Goal: Transaction & Acquisition: Purchase product/service

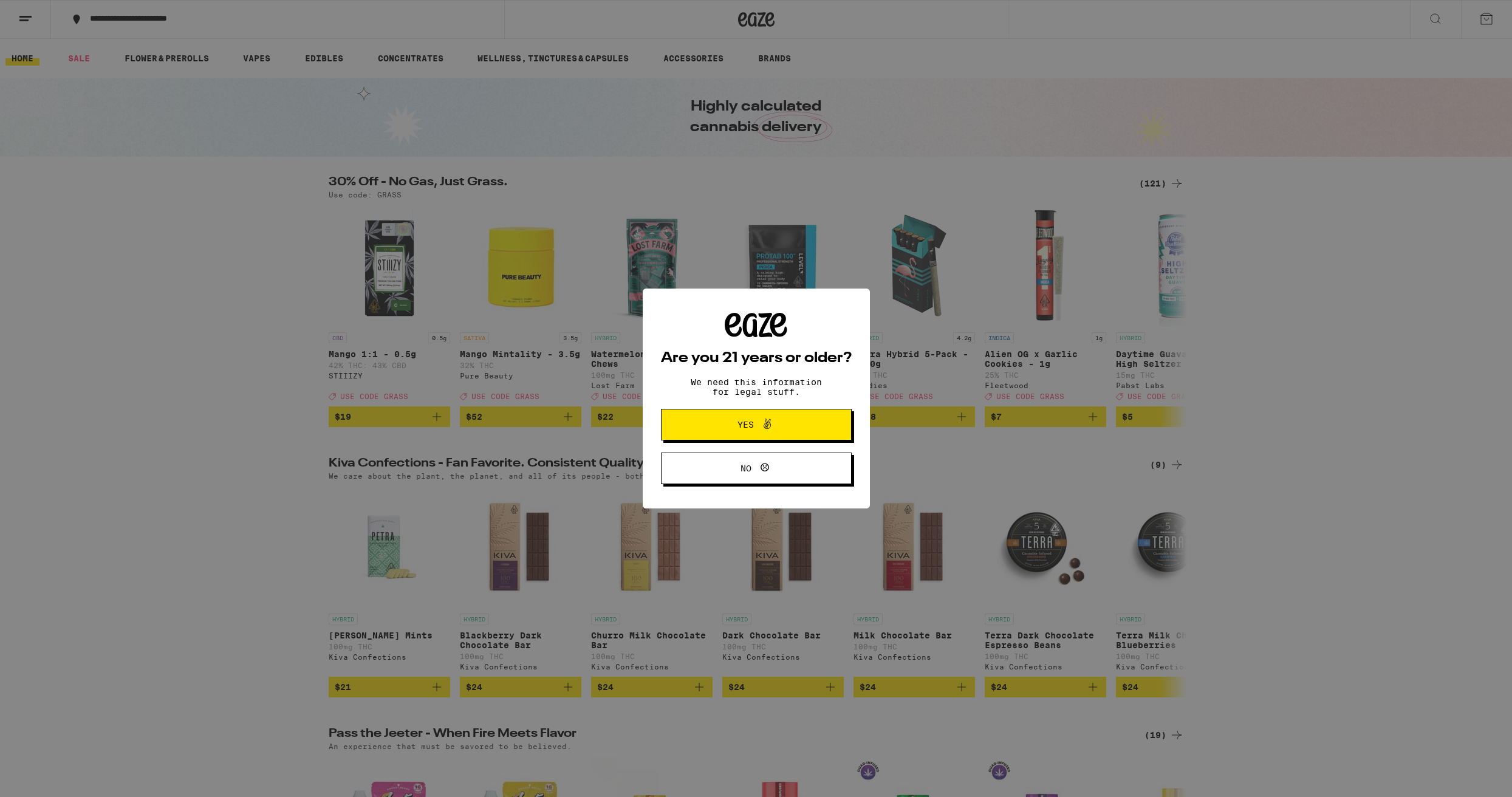
click at [751, 429] on span "Yes" at bounding box center [746, 424] width 17 height 9
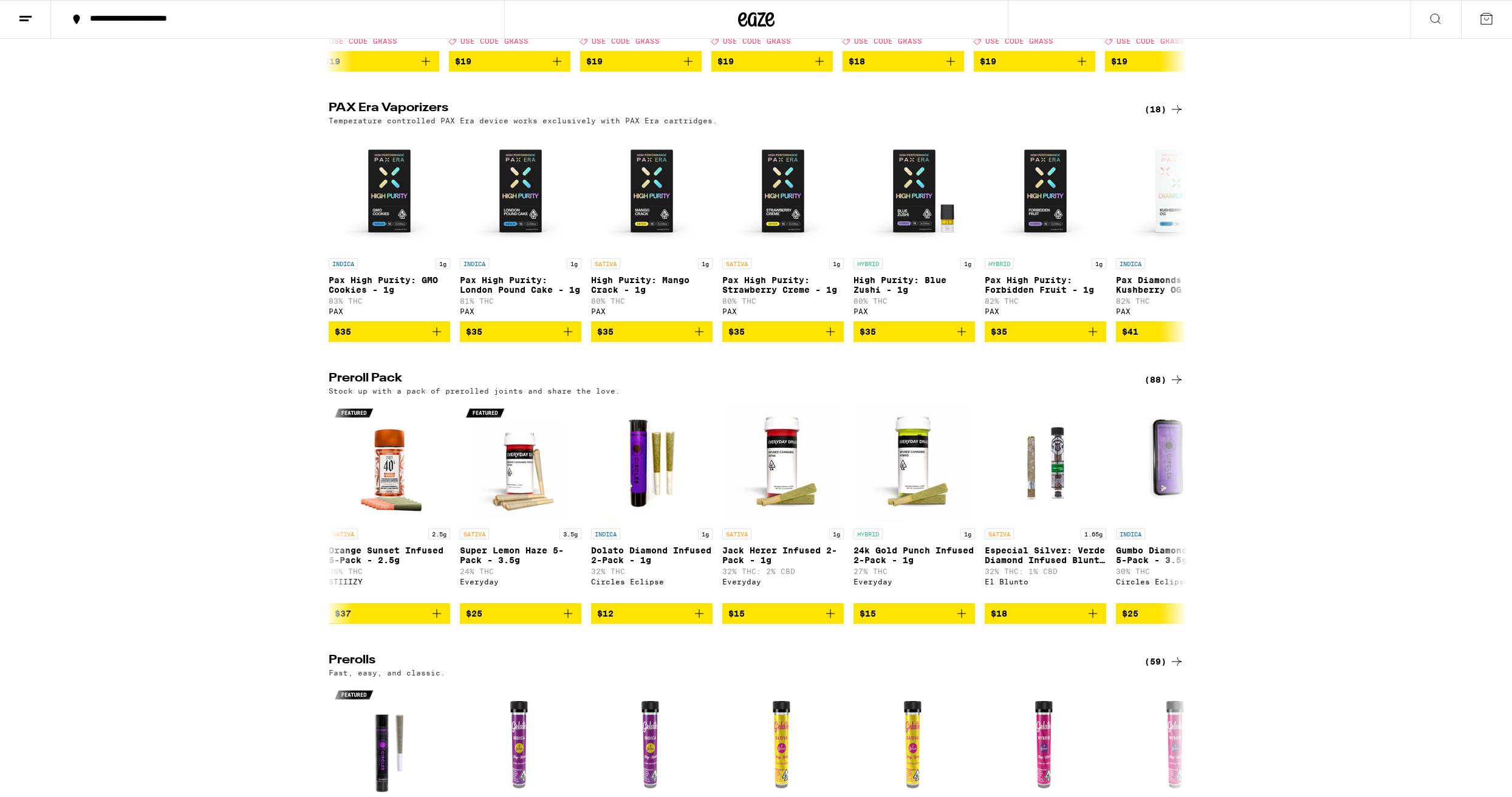
scroll to position [0, 12]
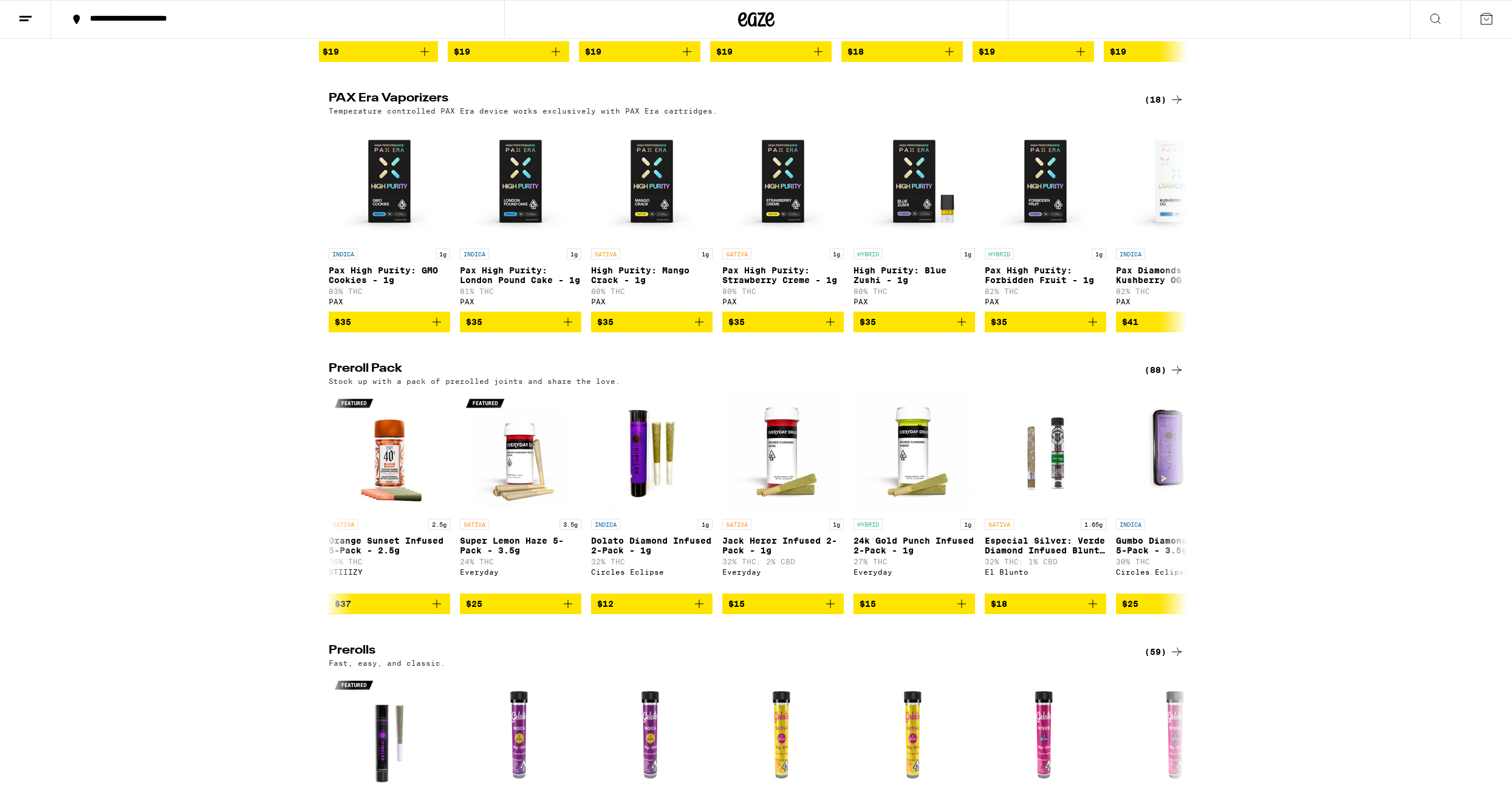
scroll to position [0, 0]
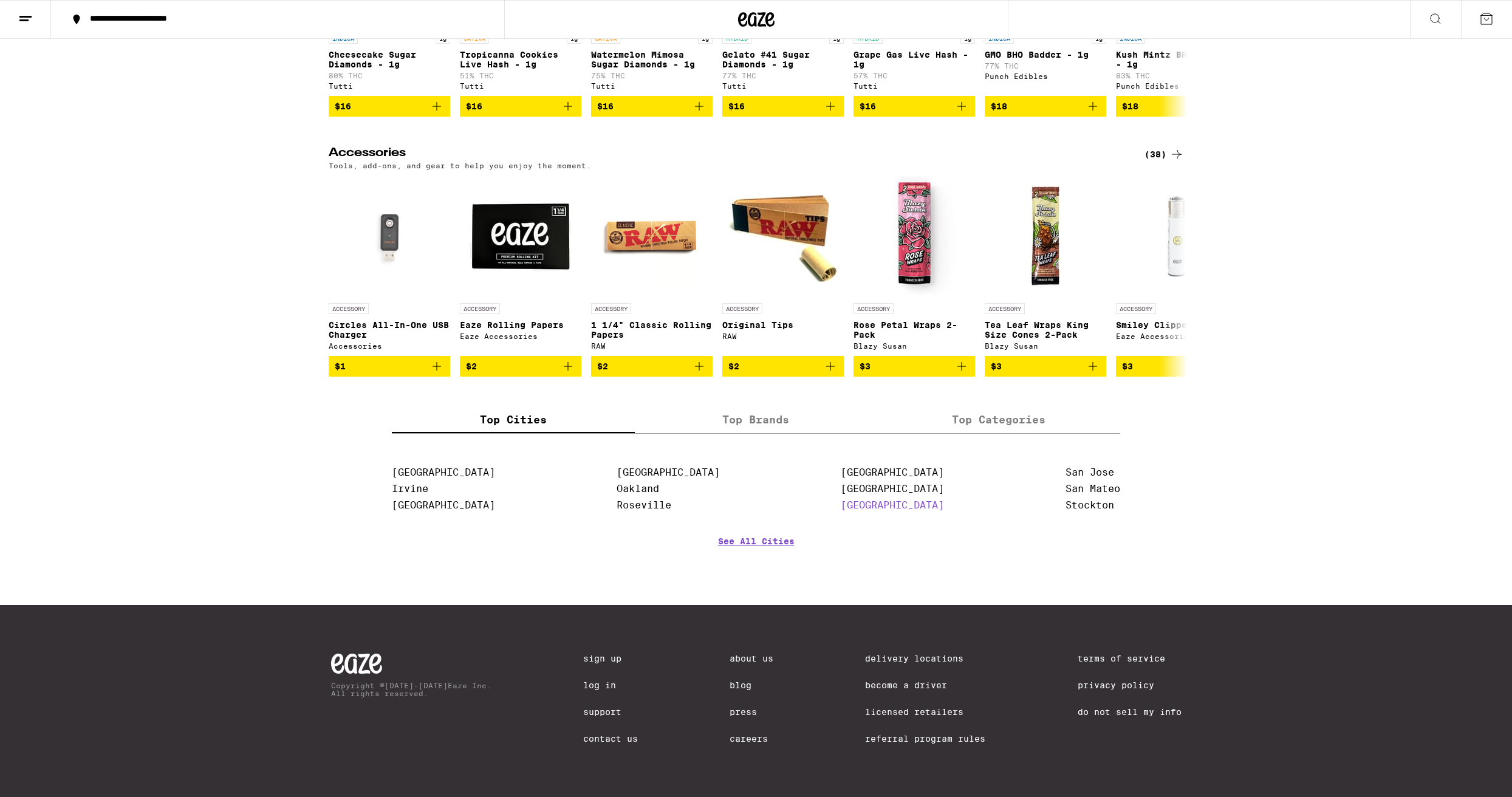
scroll to position [5440, 0]
click at [866, 511] on link "[GEOGRAPHIC_DATA]" at bounding box center [893, 505] width 103 height 11
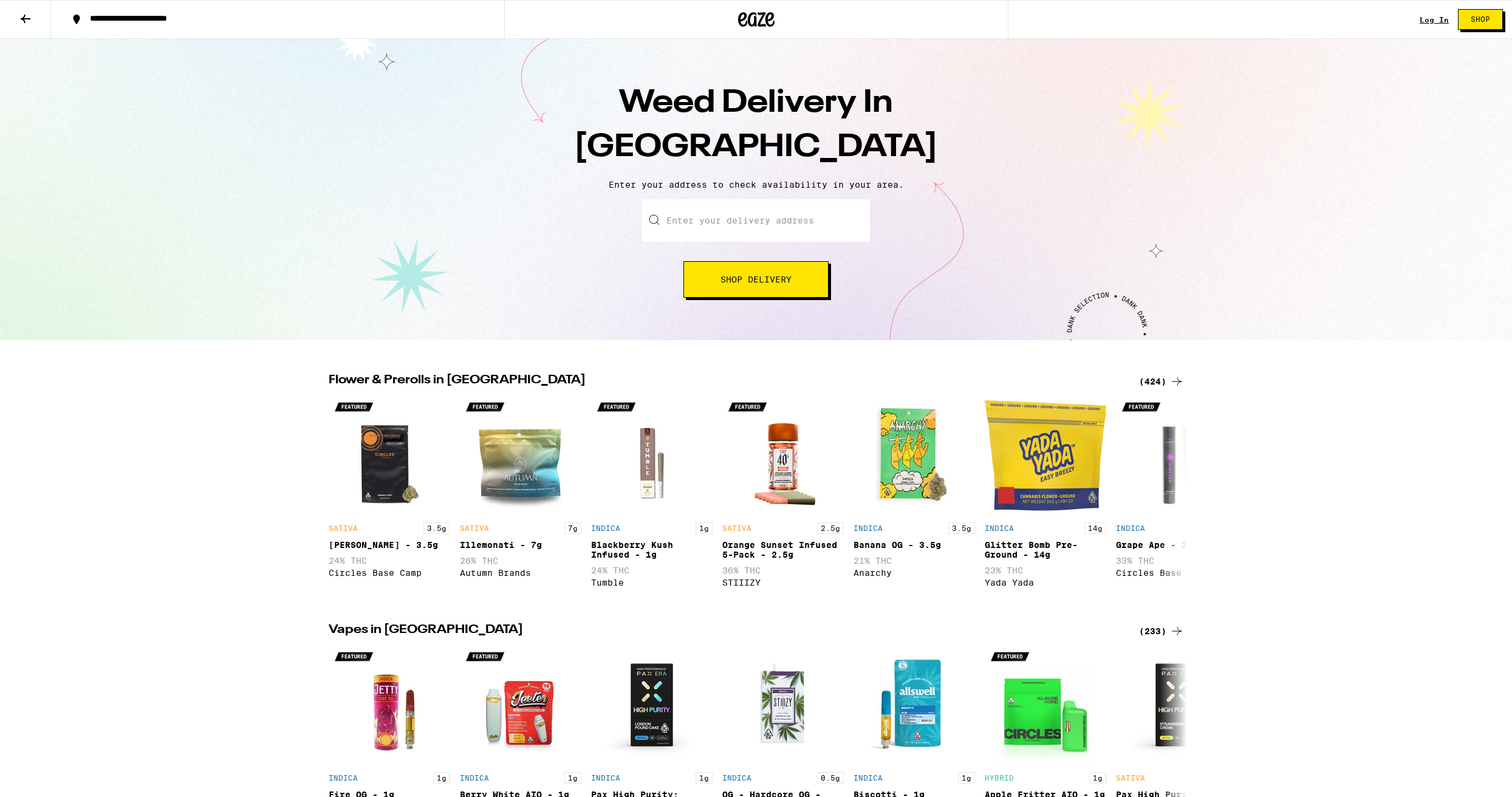
click at [670, 224] on input "Enter your delivery address" at bounding box center [756, 220] width 228 height 42
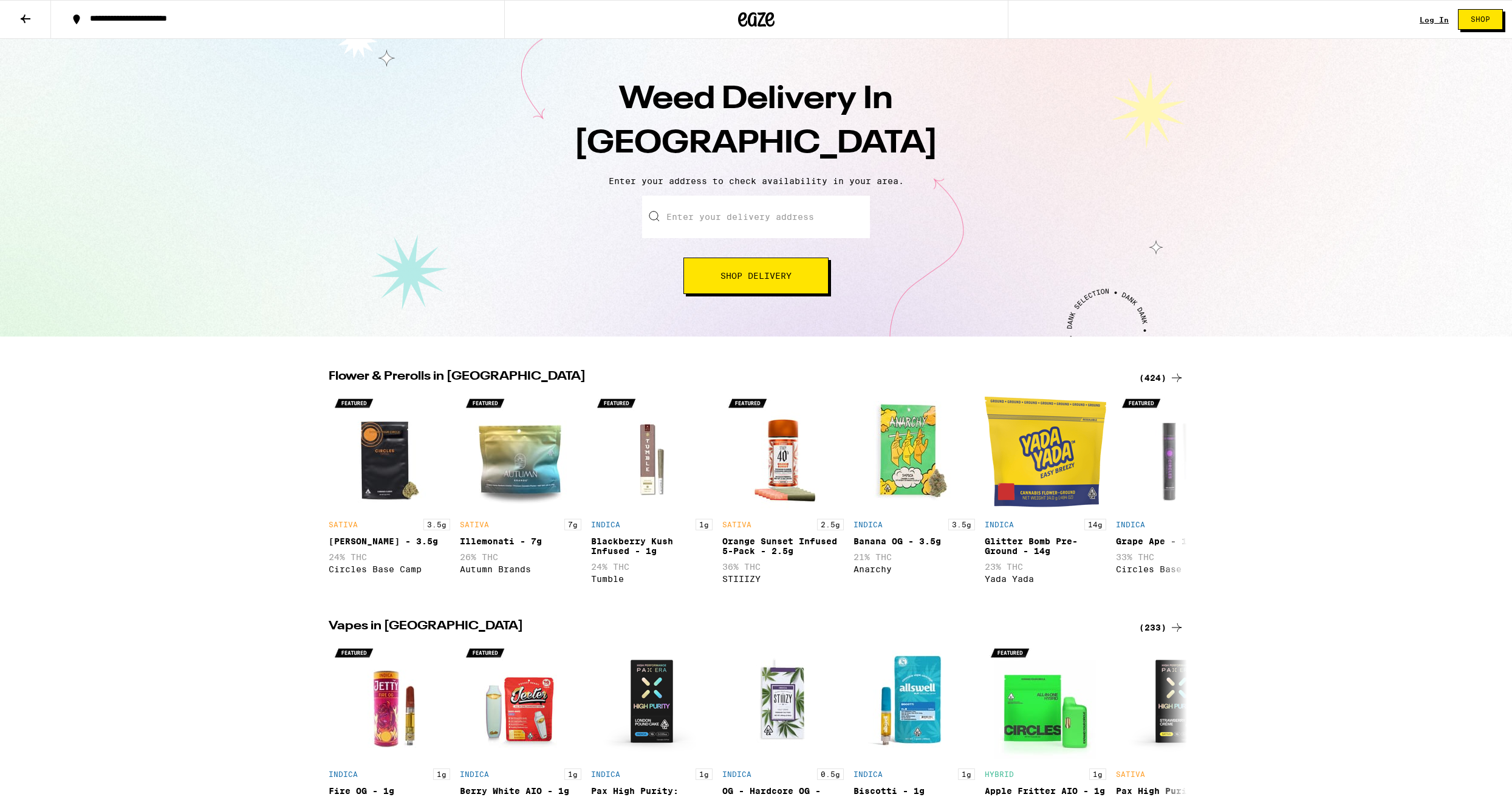
scroll to position [6, 0]
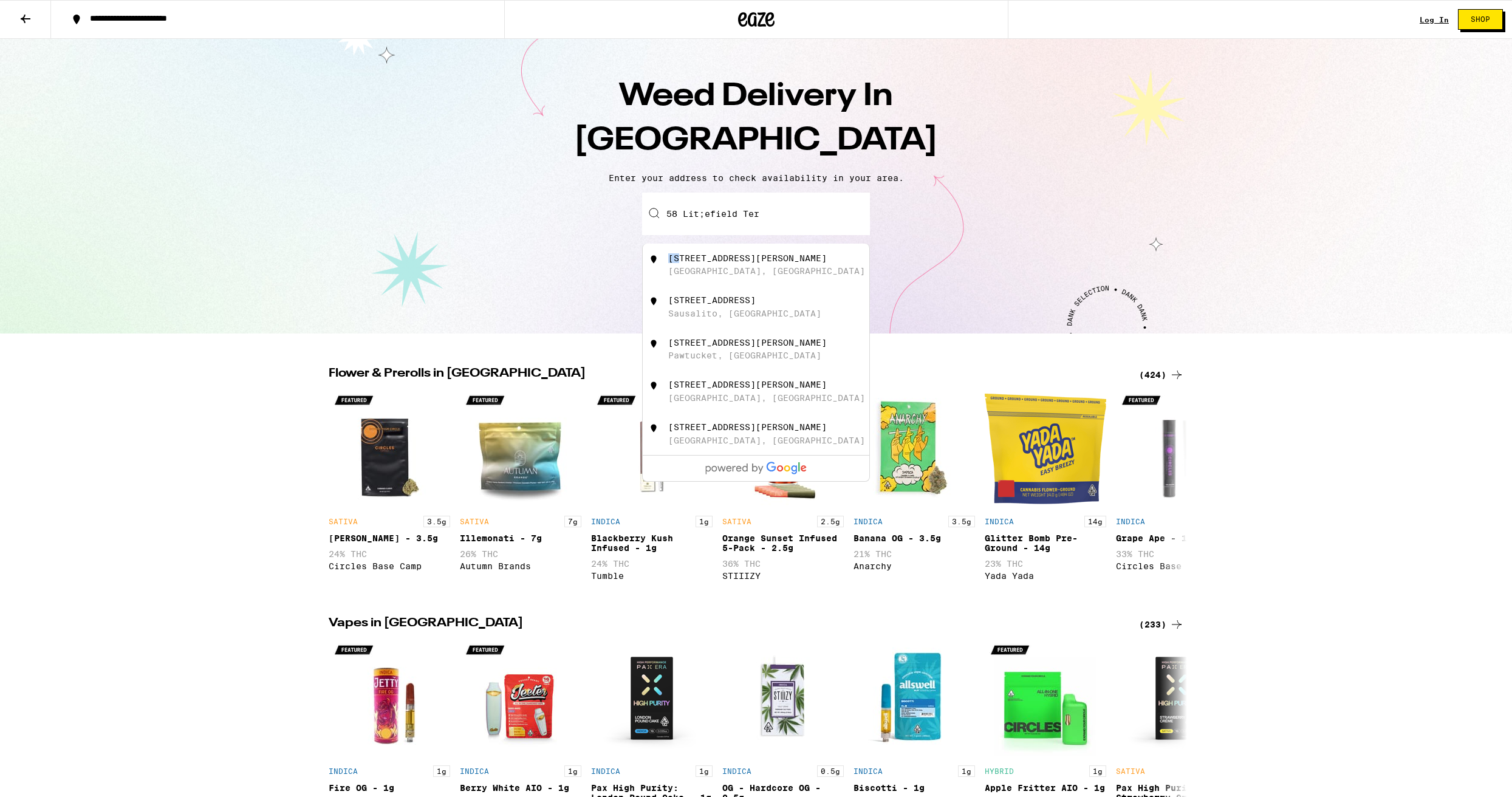
click at [668, 274] on div "[STREET_ADDRESS][PERSON_NAME]" at bounding box center [756, 264] width 226 height 42
type input "[STREET_ADDRESS][PERSON_NAME]"
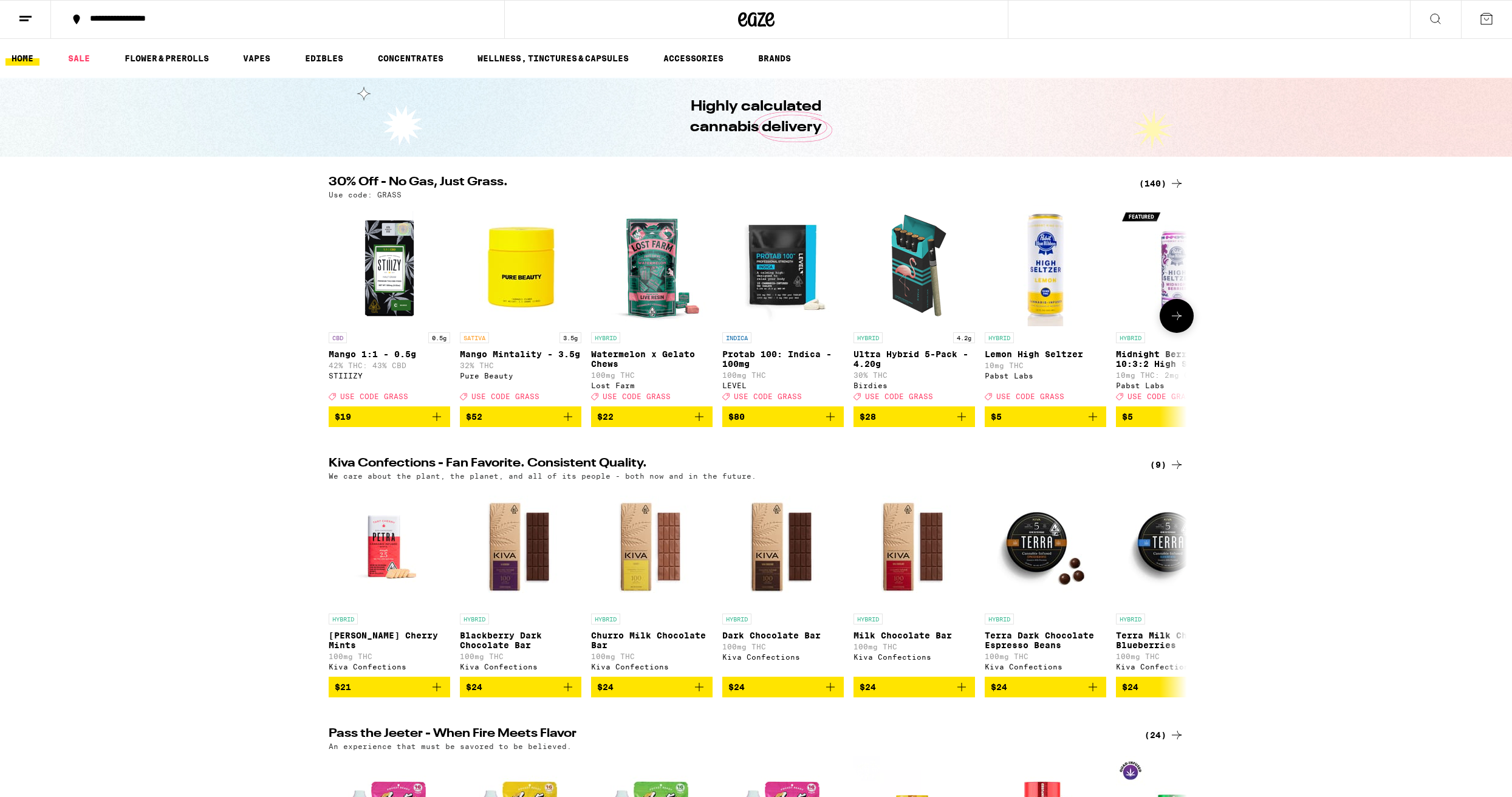
scroll to position [-5, 0]
click at [520, 400] on span "USE CODE GRASS" at bounding box center [505, 396] width 68 height 8
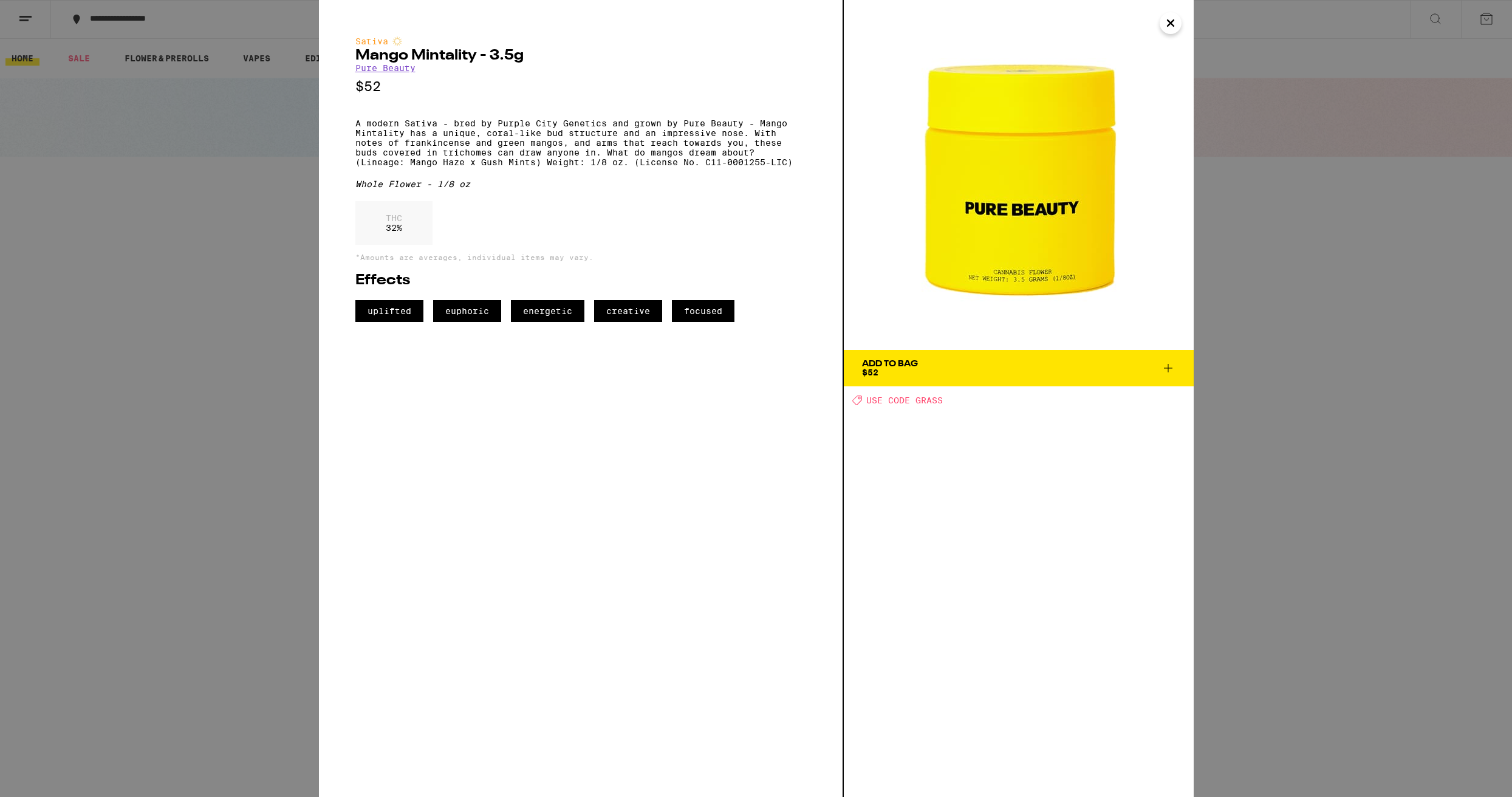
click at [1167, 368] on icon at bounding box center [1168, 368] width 14 height 14
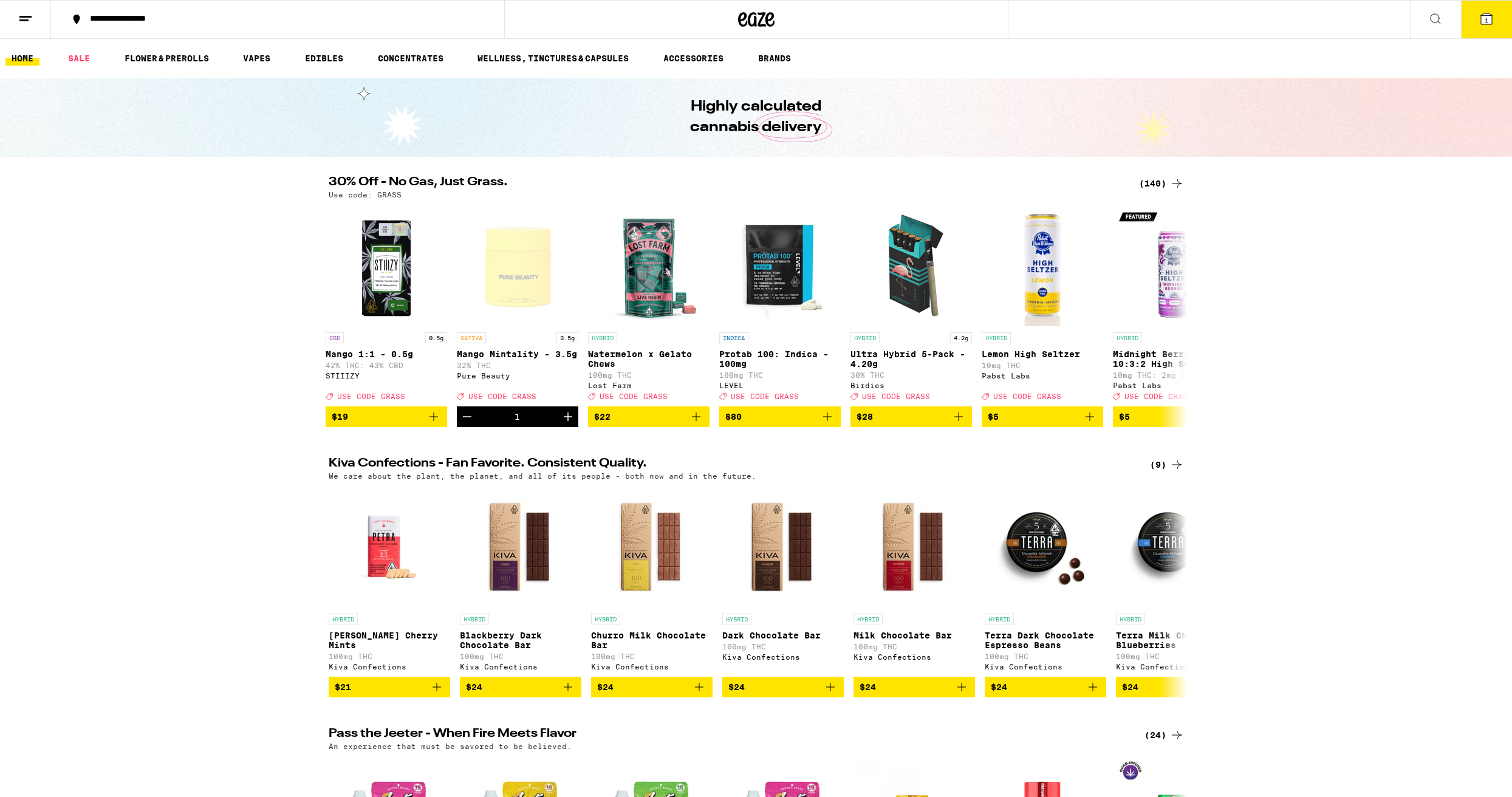
click at [1478, 17] on button "1" at bounding box center [1486, 19] width 51 height 37
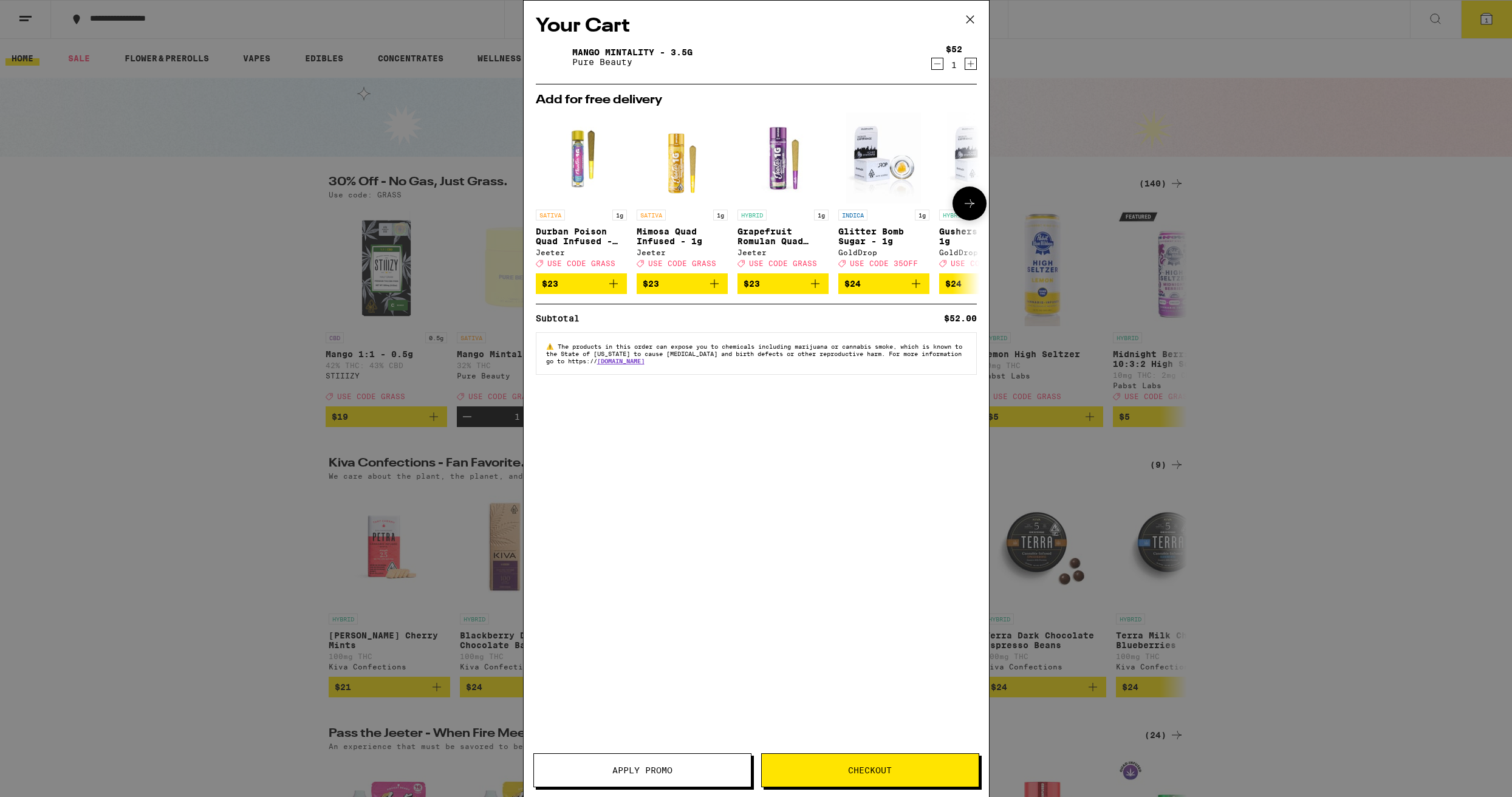
click at [964, 211] on icon at bounding box center [970, 203] width 14 height 14
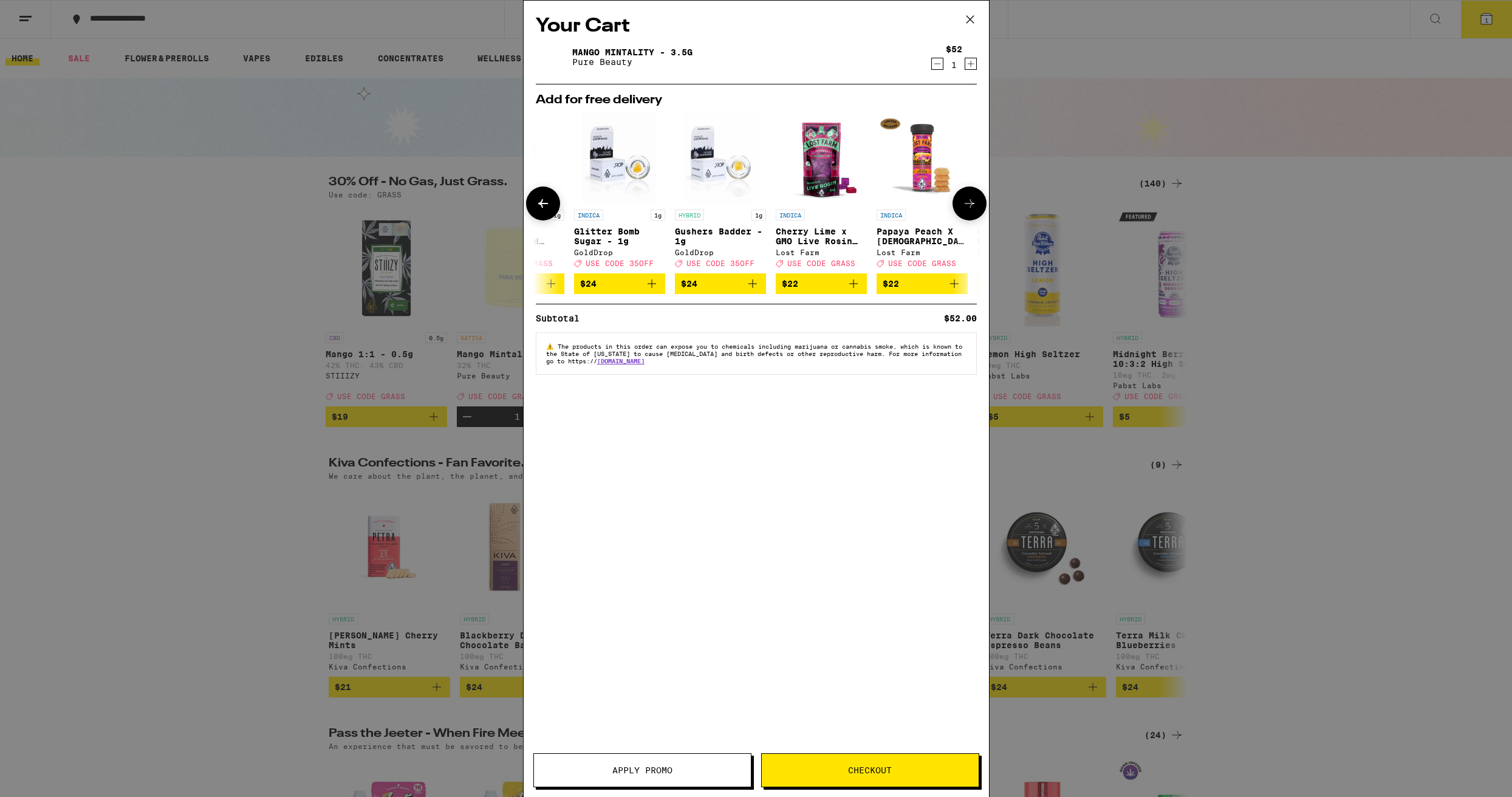
scroll to position [0, 309]
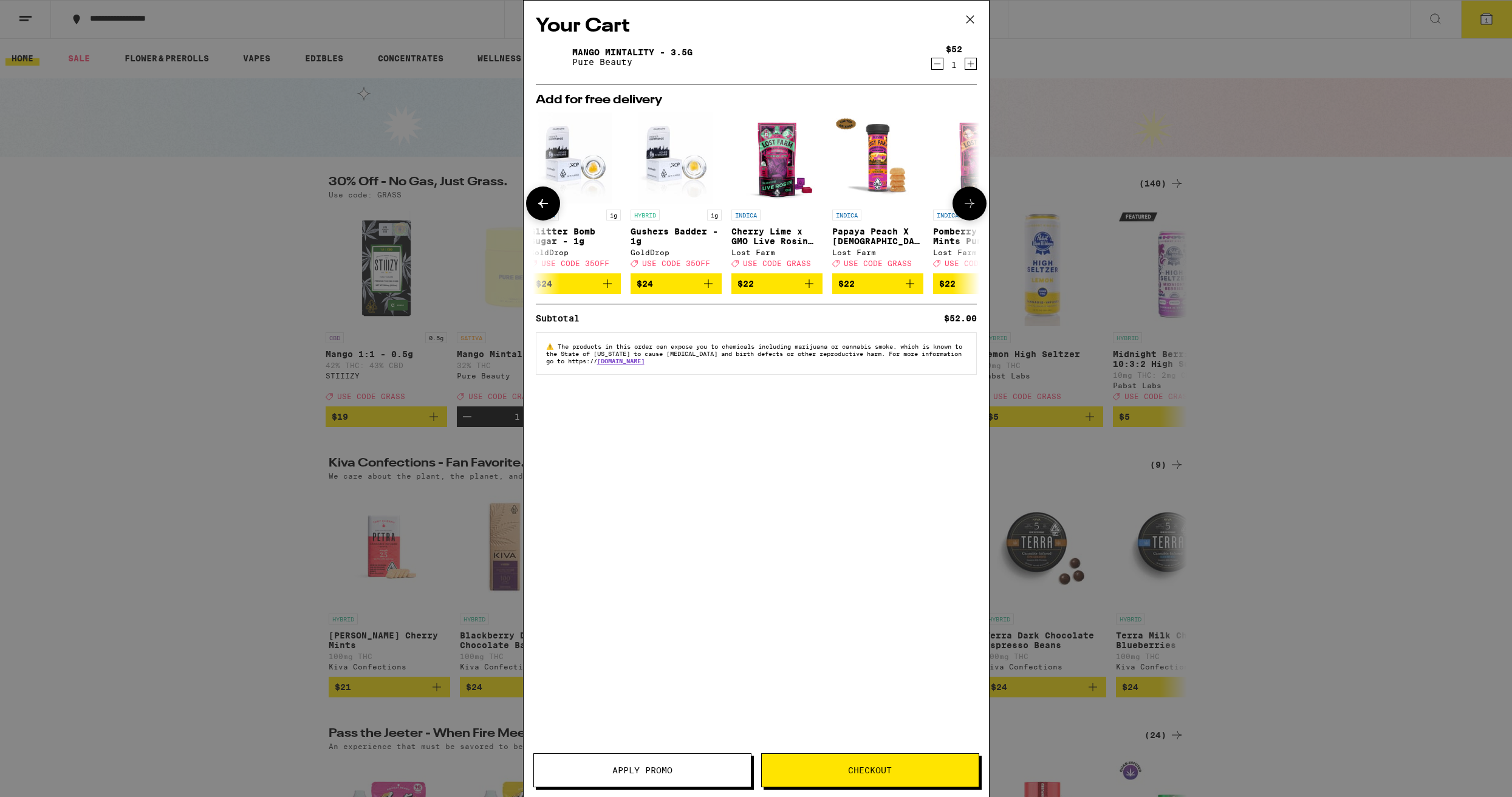
click at [964, 211] on icon at bounding box center [970, 203] width 14 height 14
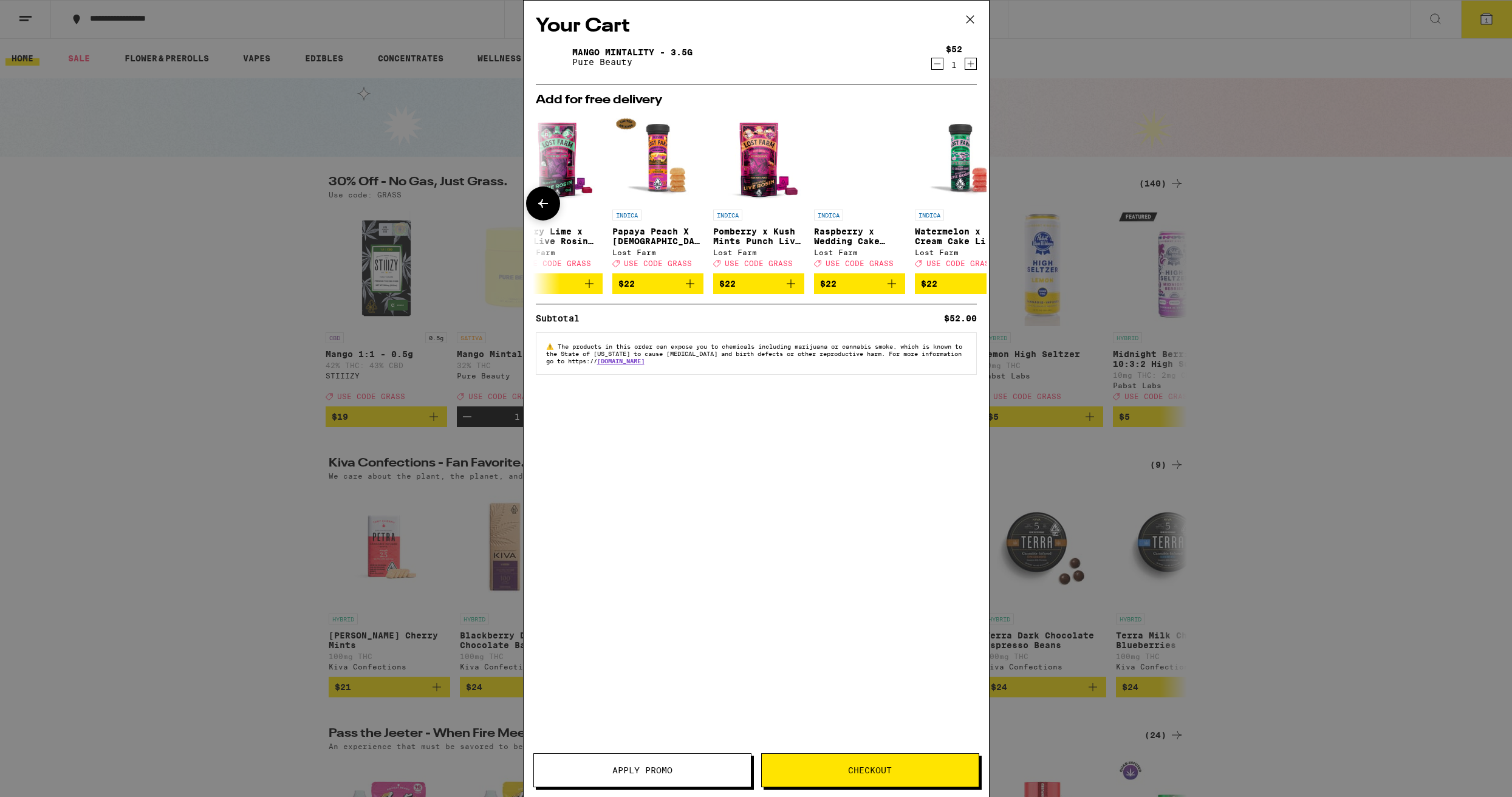
scroll to position [0, 567]
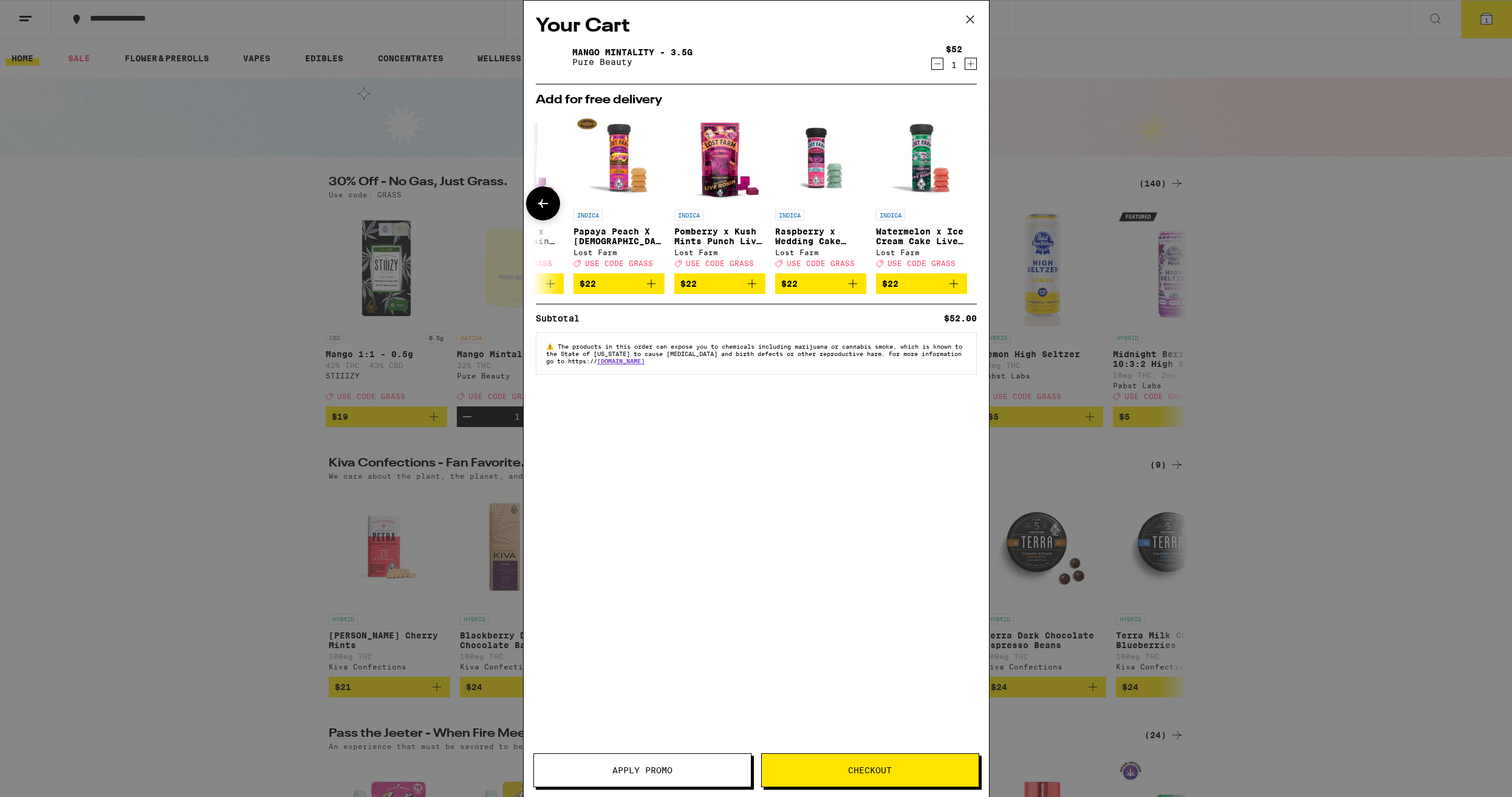
click at [547, 211] on icon at bounding box center [543, 203] width 14 height 14
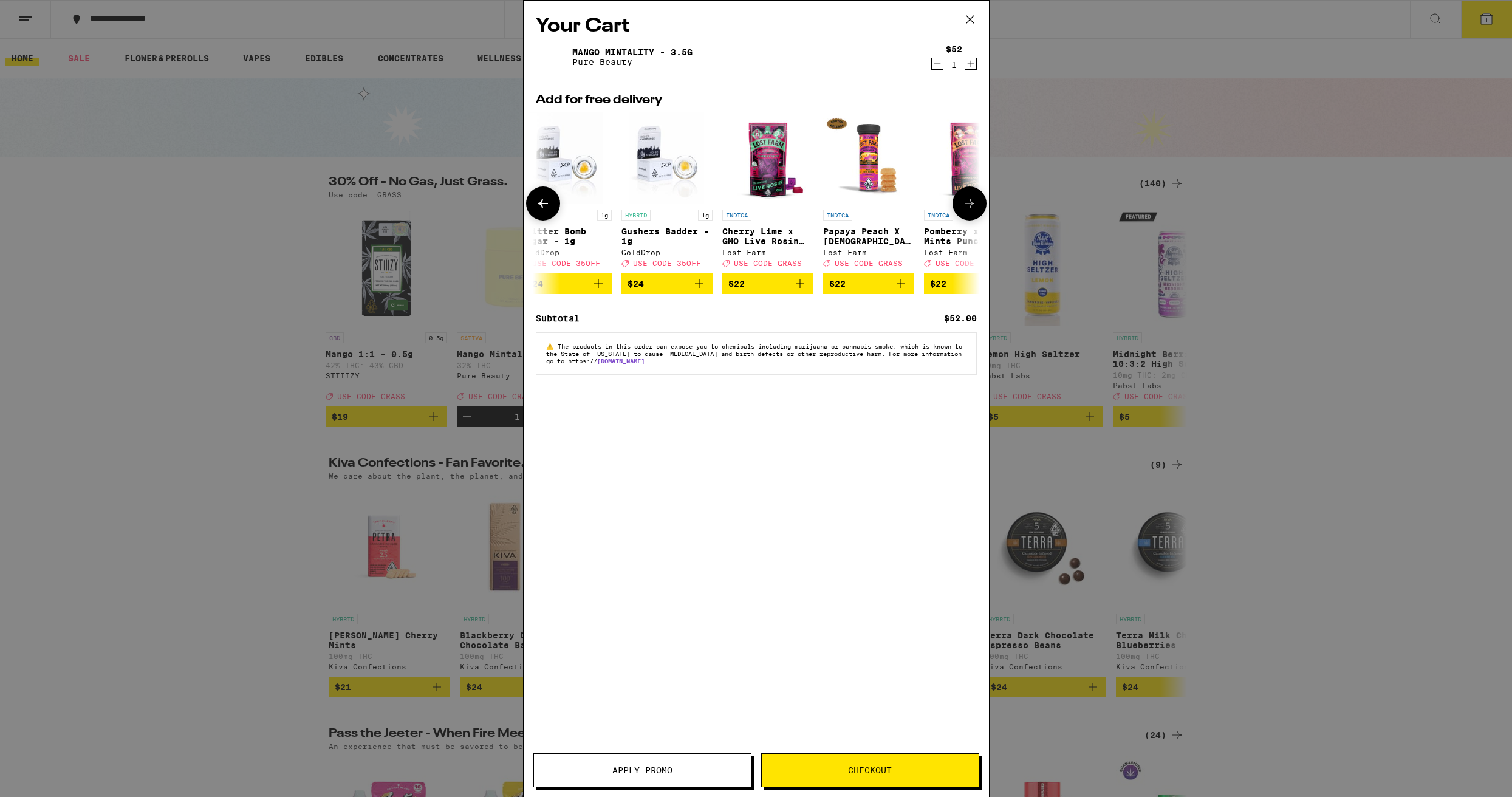
scroll to position [0, 259]
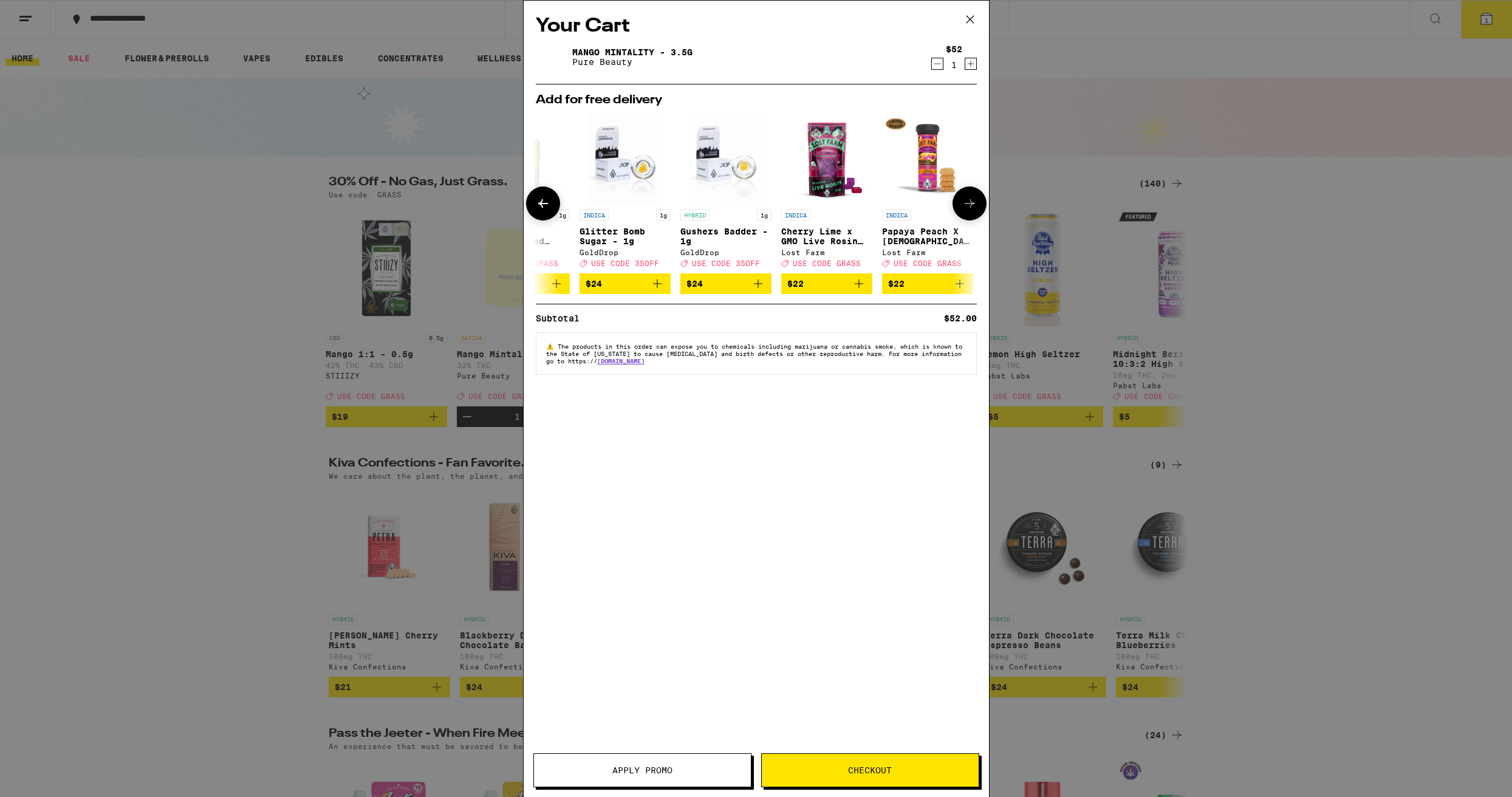
click at [547, 211] on icon at bounding box center [543, 203] width 14 height 14
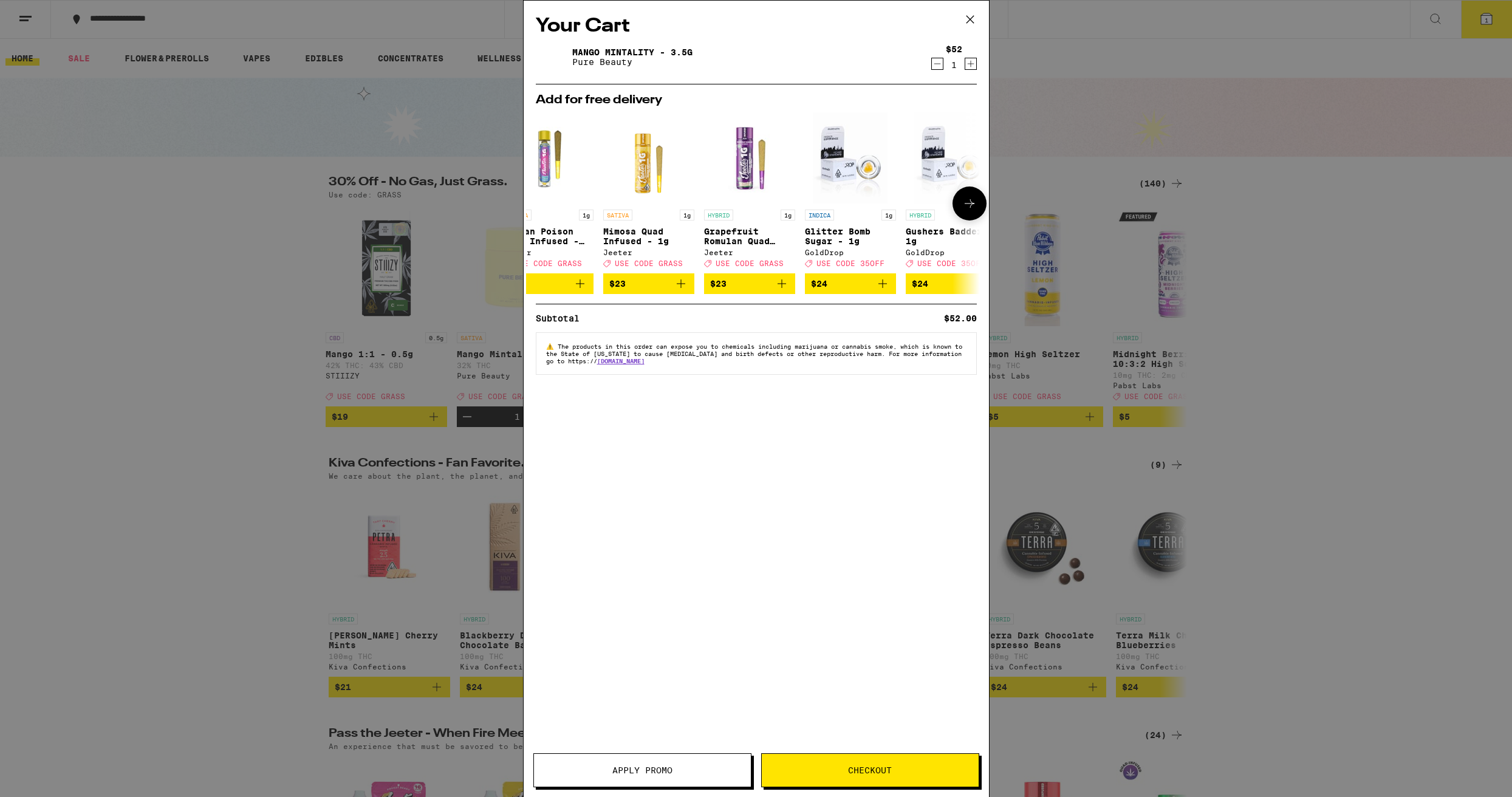
scroll to position [0, 0]
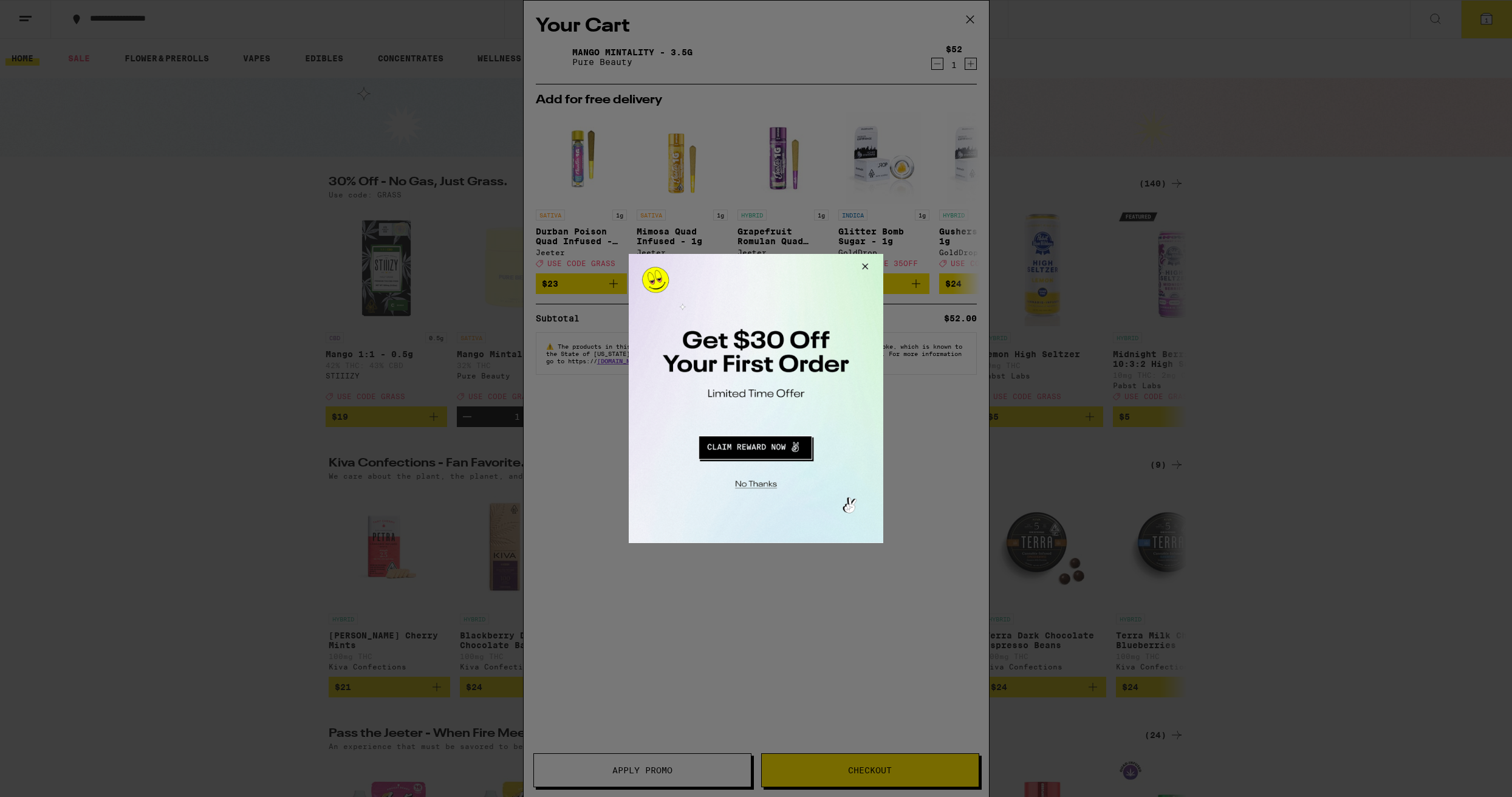
click at [968, 18] on div at bounding box center [756, 398] width 1512 height 797
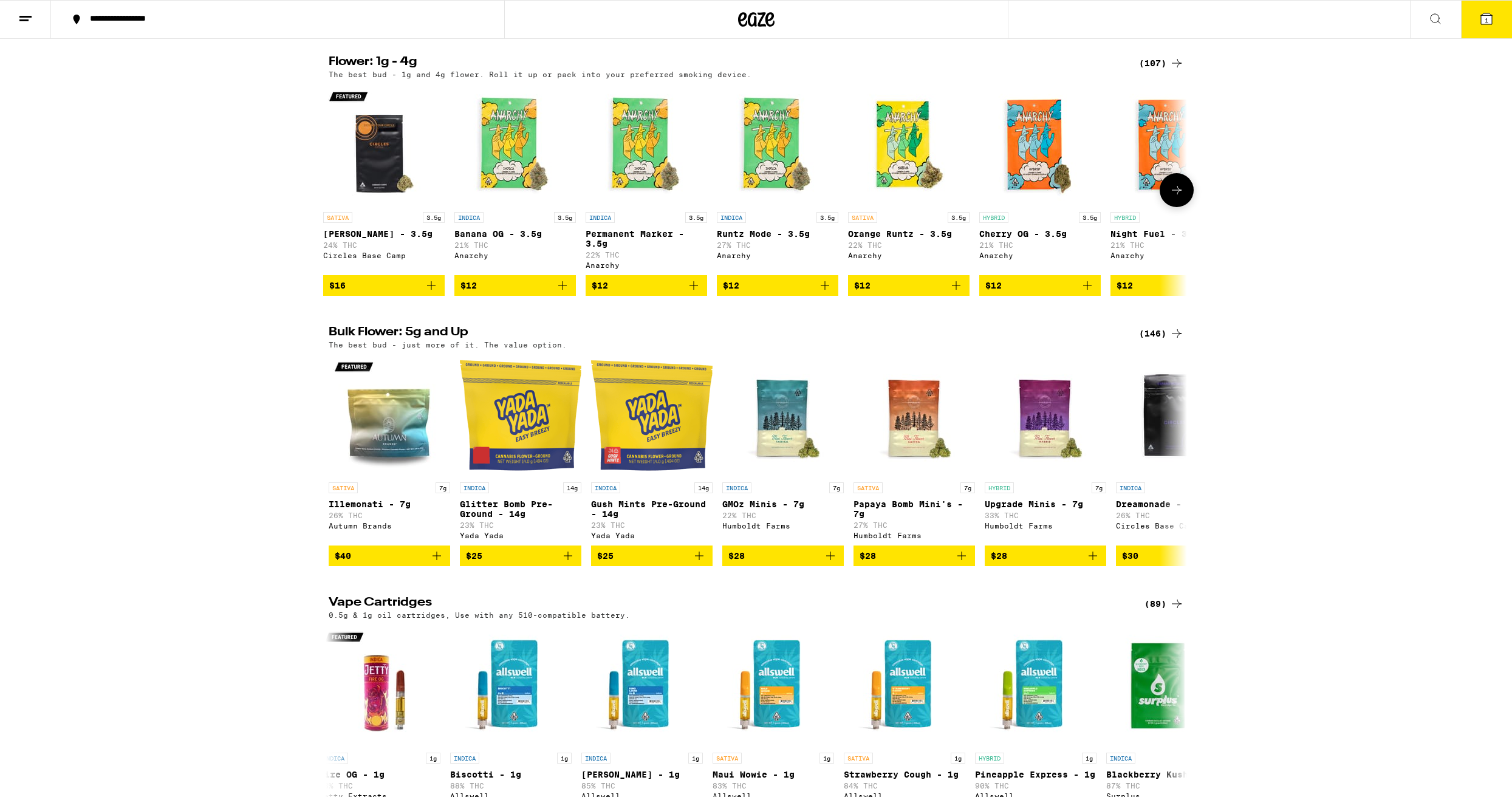
scroll to position [0, 5]
click at [432, 293] on icon "Add to bag" at bounding box center [432, 285] width 14 height 14
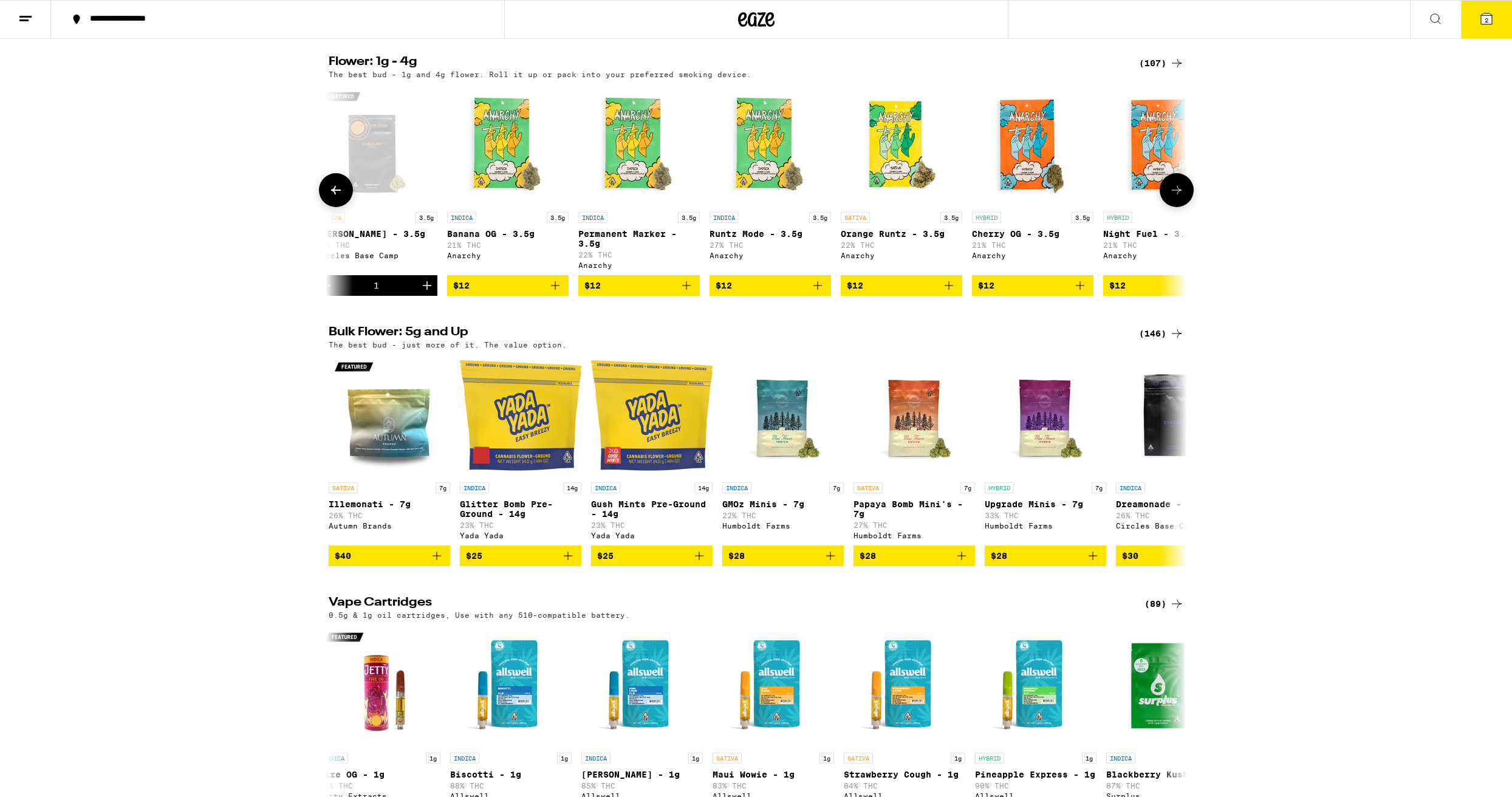
click at [555, 289] on icon "Add to bag" at bounding box center [555, 286] width 9 height 9
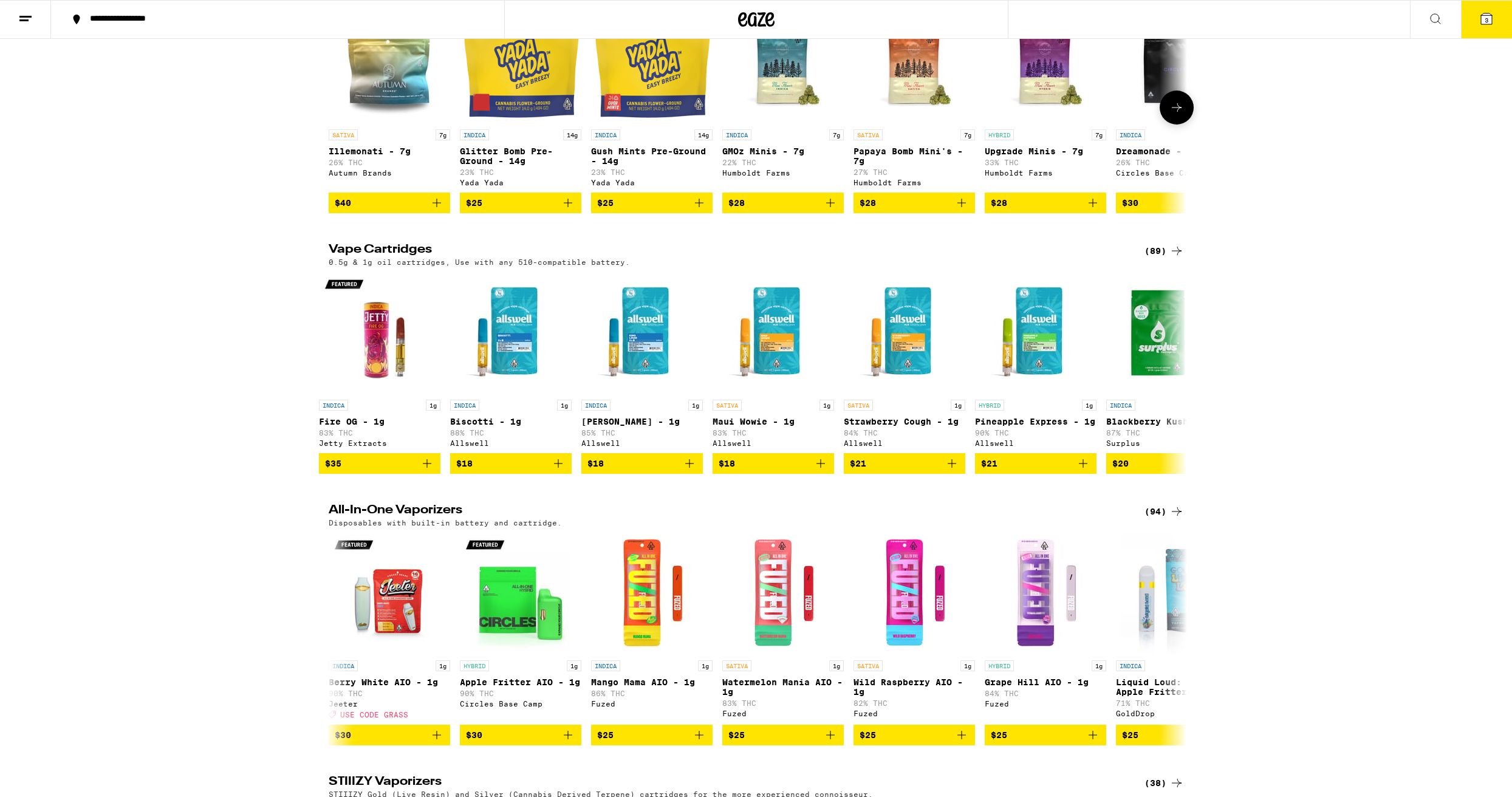
scroll to position [1399, 0]
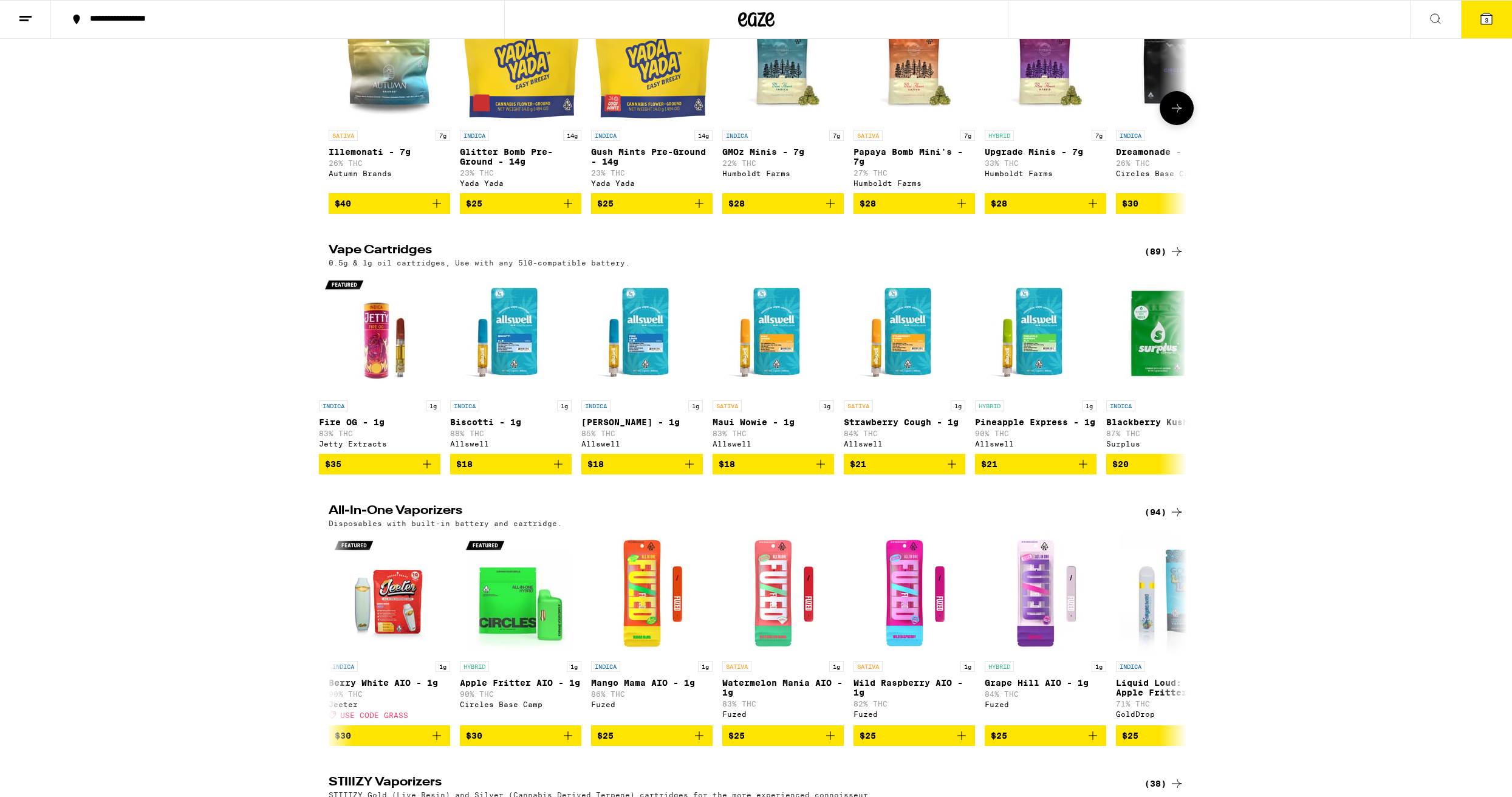
click at [1086, 211] on icon "Add to bag" at bounding box center [1093, 203] width 14 height 14
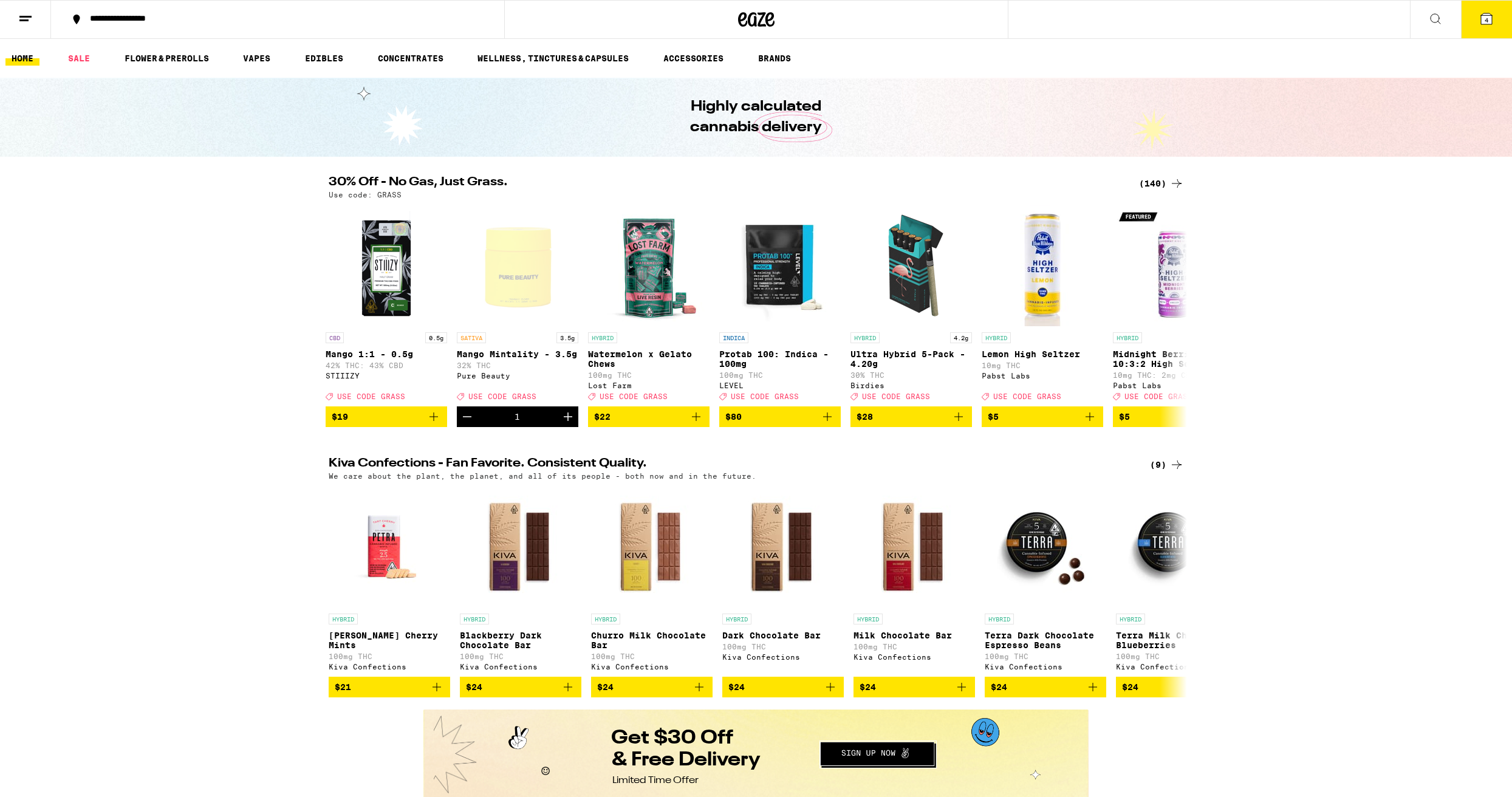
scroll to position [3, 0]
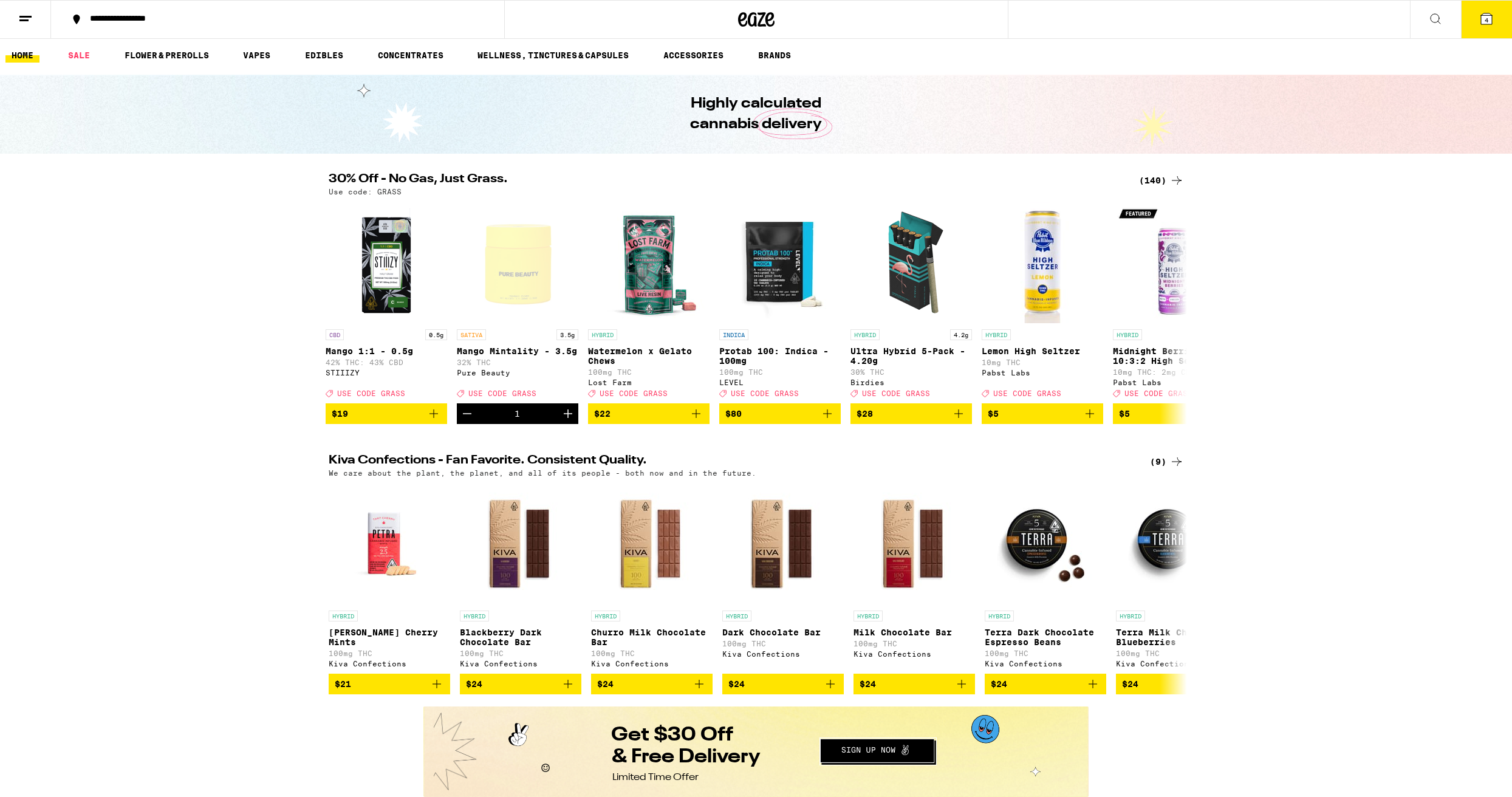
click at [1485, 17] on span "4" at bounding box center [1486, 20] width 4 height 7
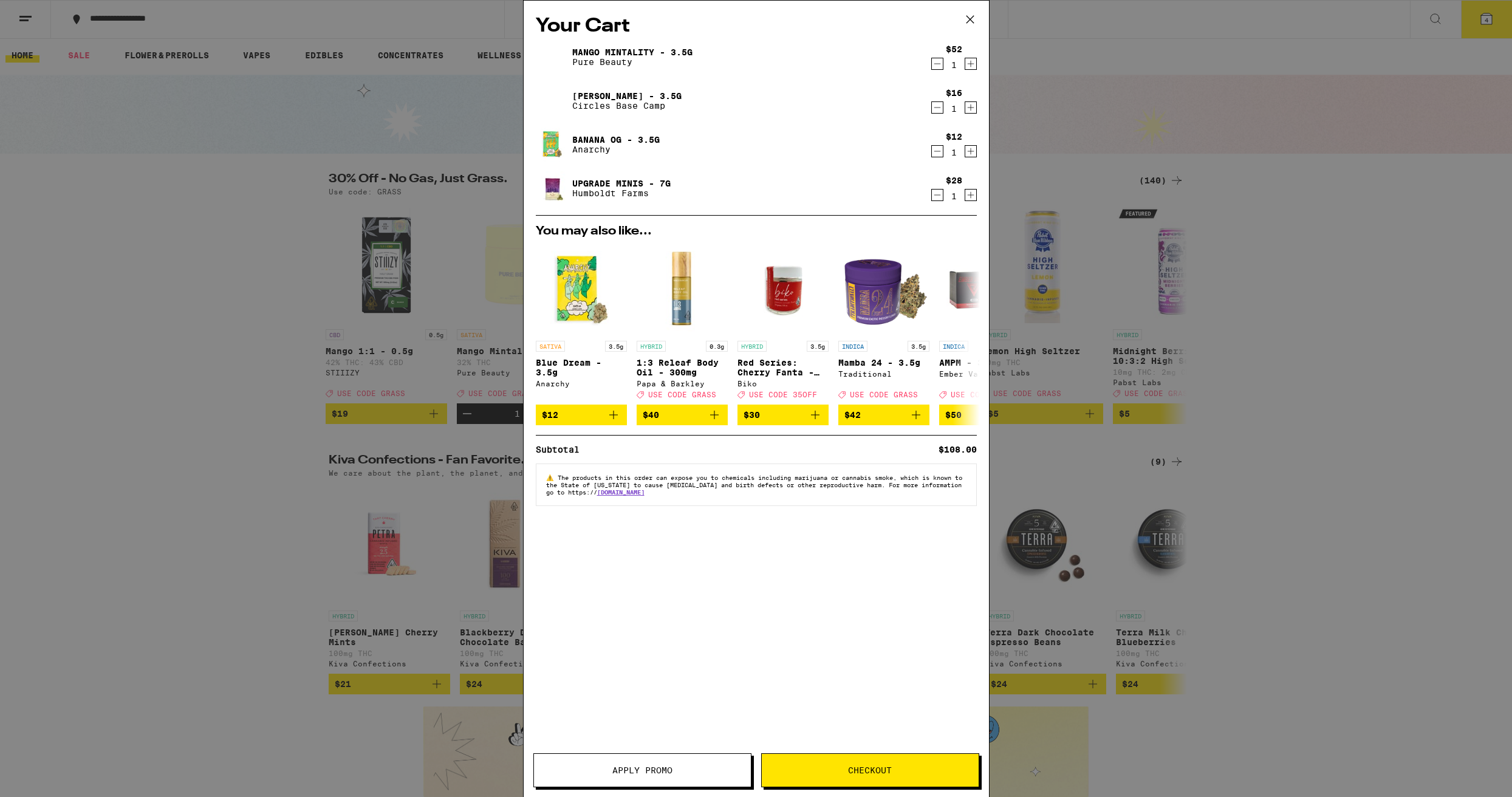
click at [879, 766] on span "Checkout" at bounding box center [870, 770] width 44 height 9
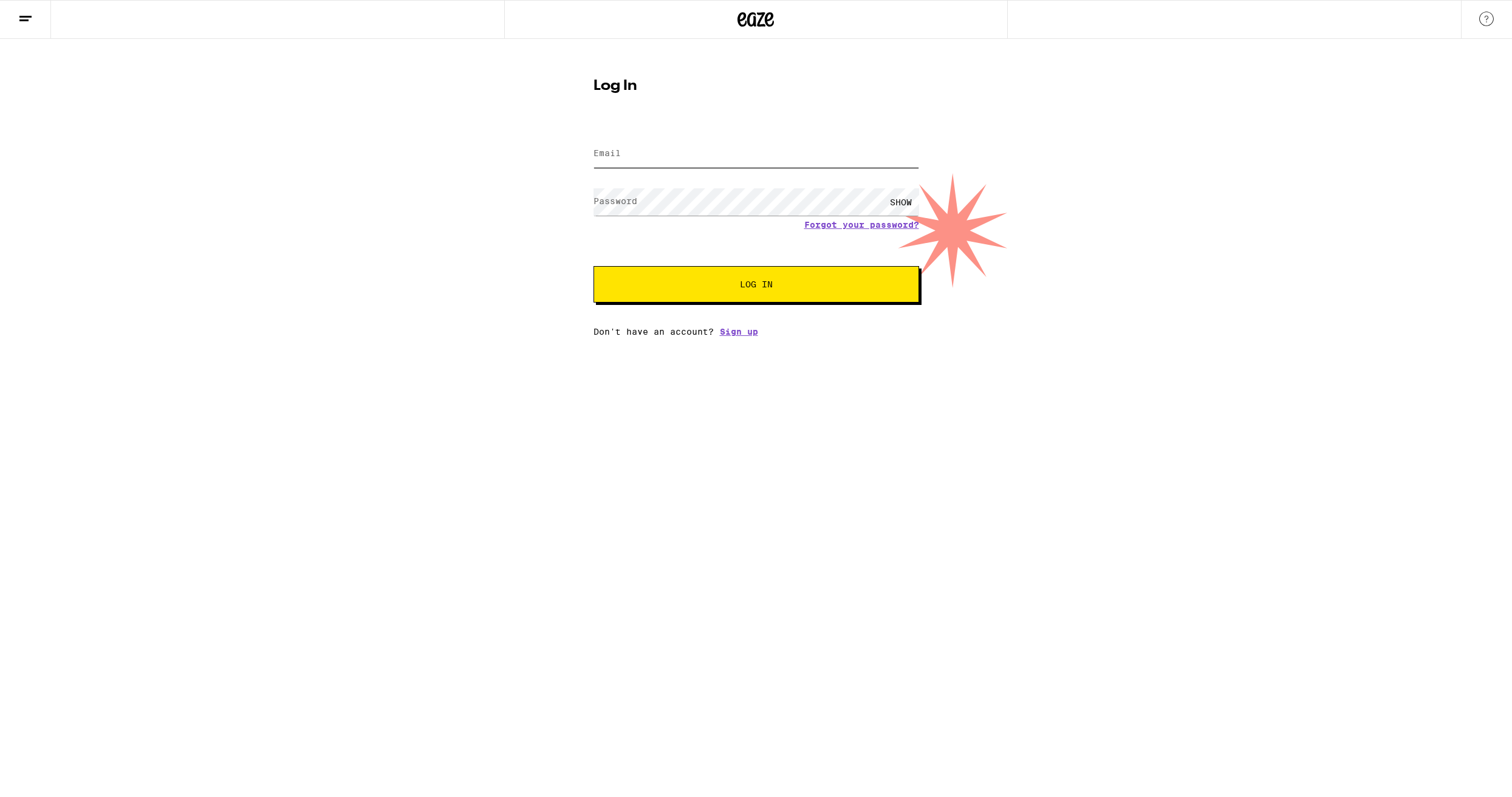
scroll to position [0, 1]
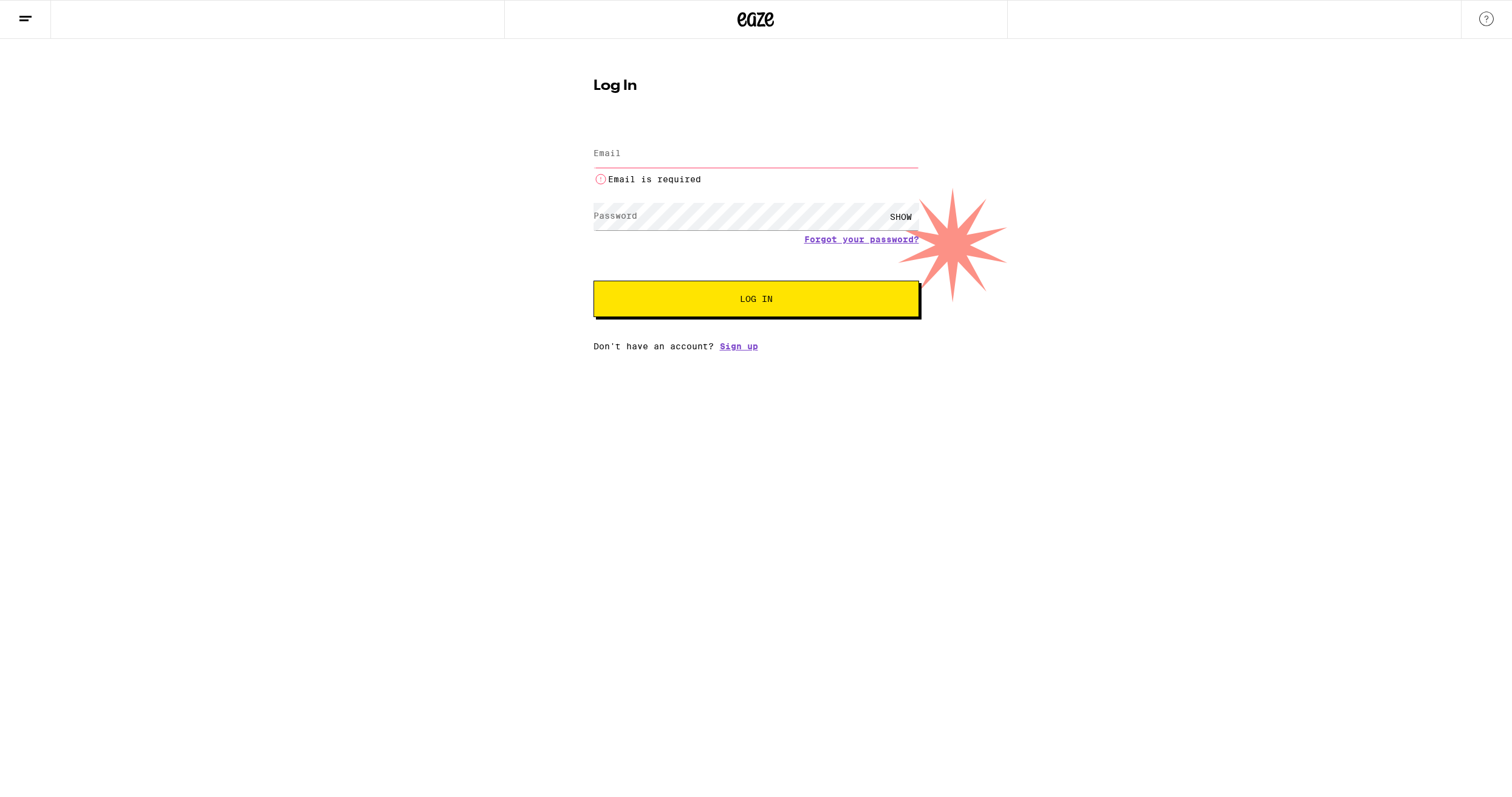
click at [605, 156] on label "Email" at bounding box center [607, 153] width 27 height 10
type input "[EMAIL_ADDRESS][DOMAIN_NAME]"
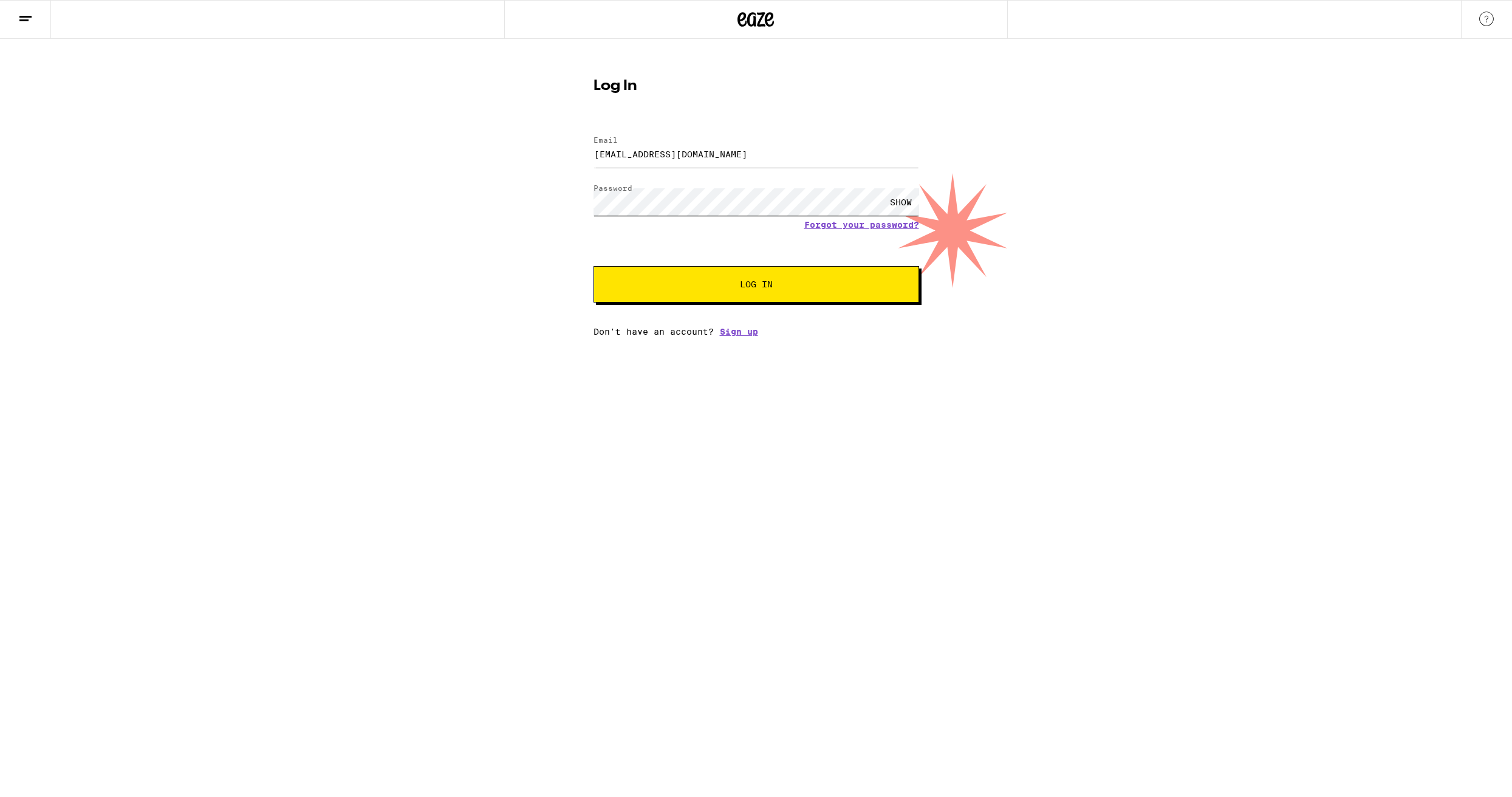
scroll to position [0, 1]
click at [745, 289] on span "Log In" at bounding box center [756, 284] width 33 height 9
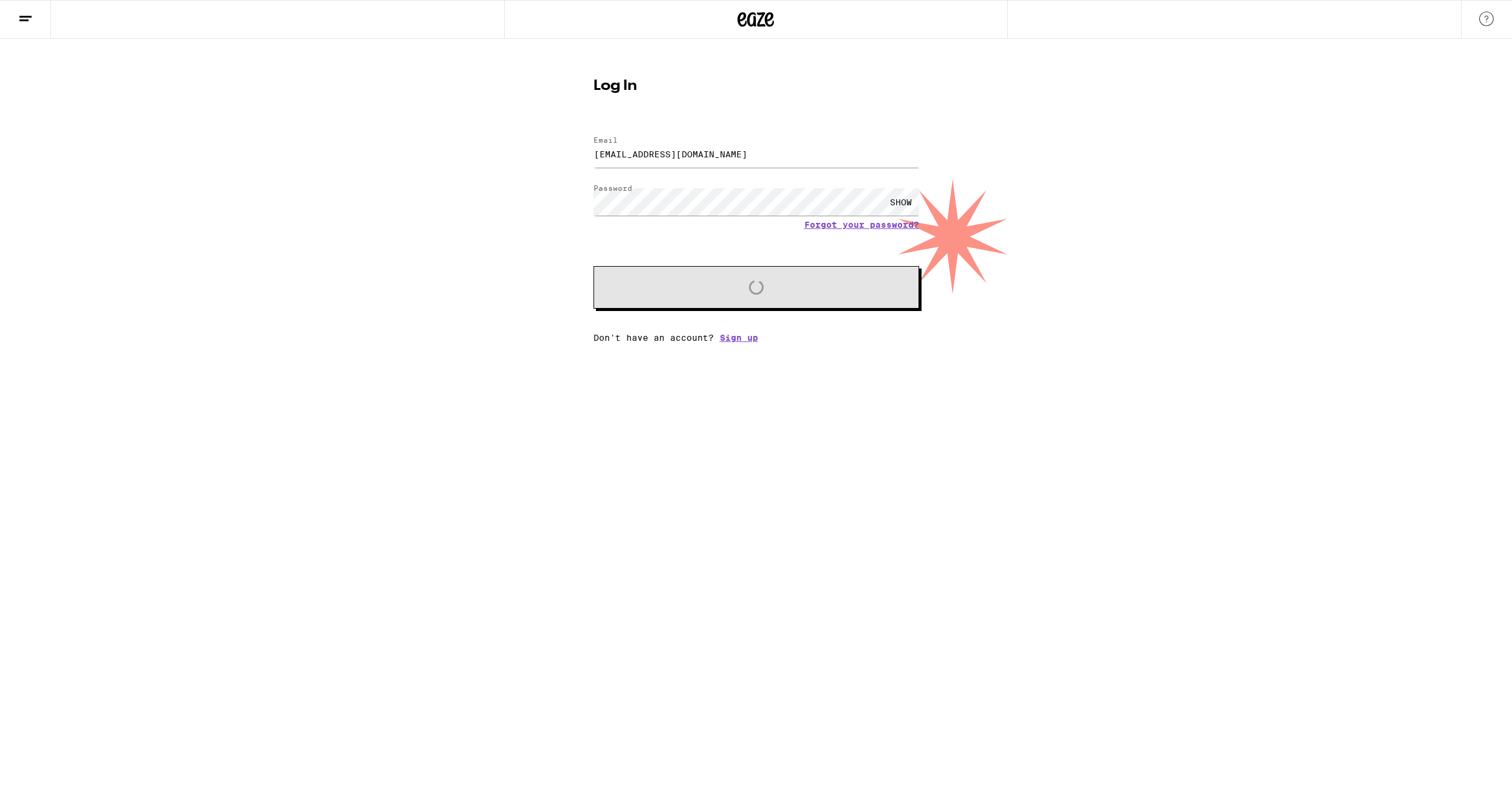
scroll to position [0, 0]
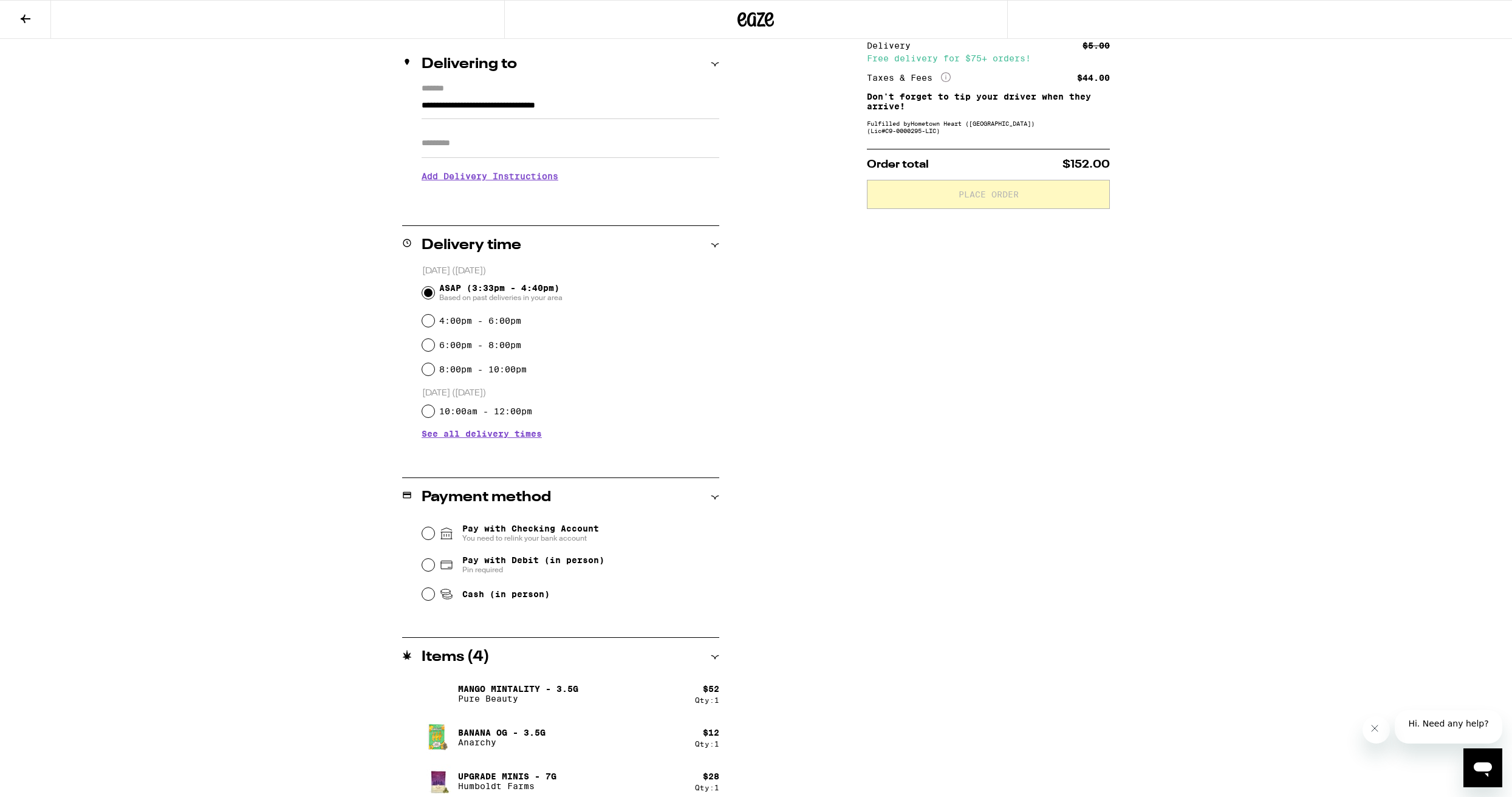
scroll to position [136, 0]
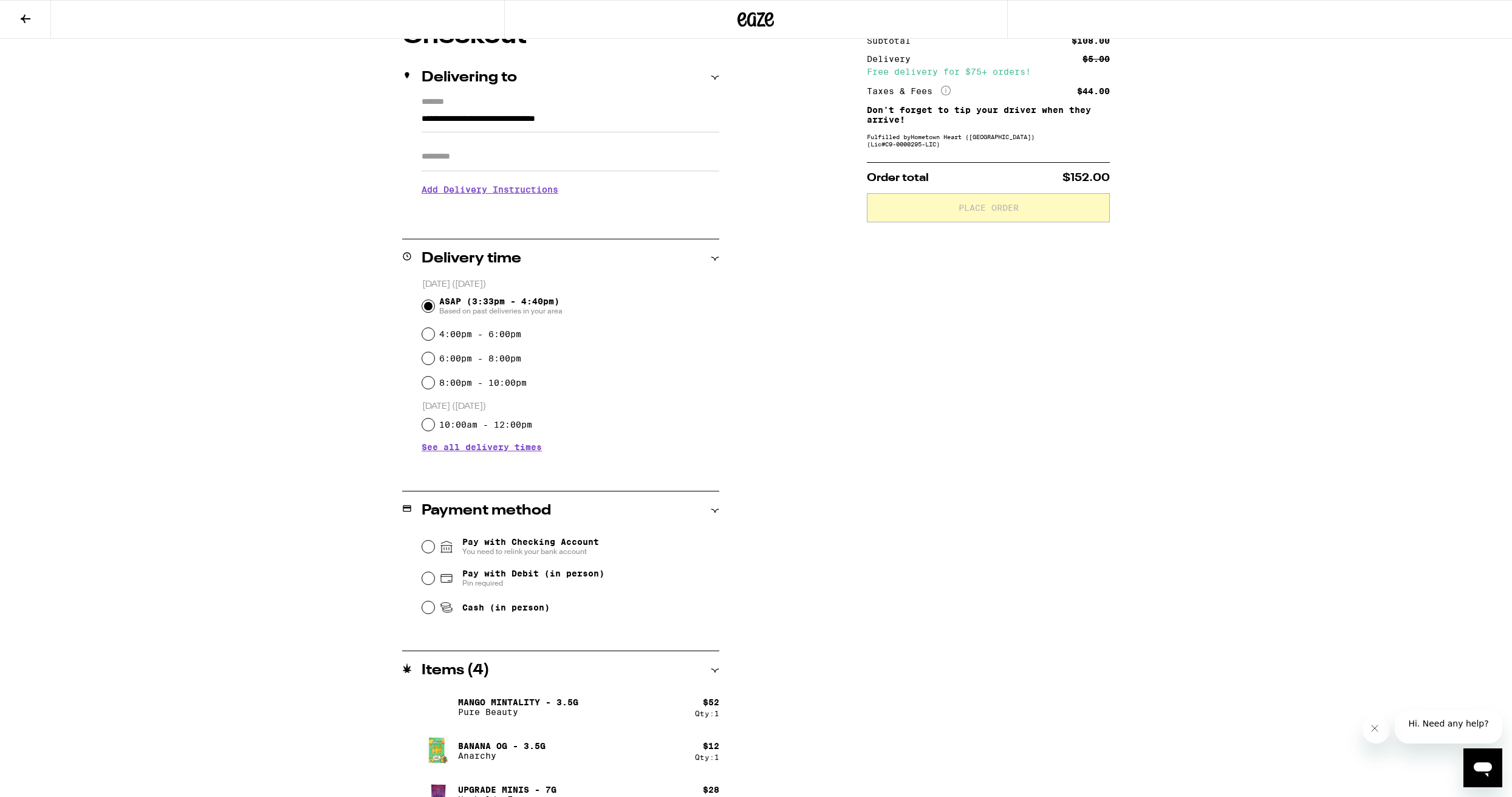
click at [430, 362] on fieldset "[DATE] ([DATE]) ASAP (3:33pm - 4:40pm) Based on past deliveries in your area 4:…" at bounding box center [570, 357] width 297 height 159
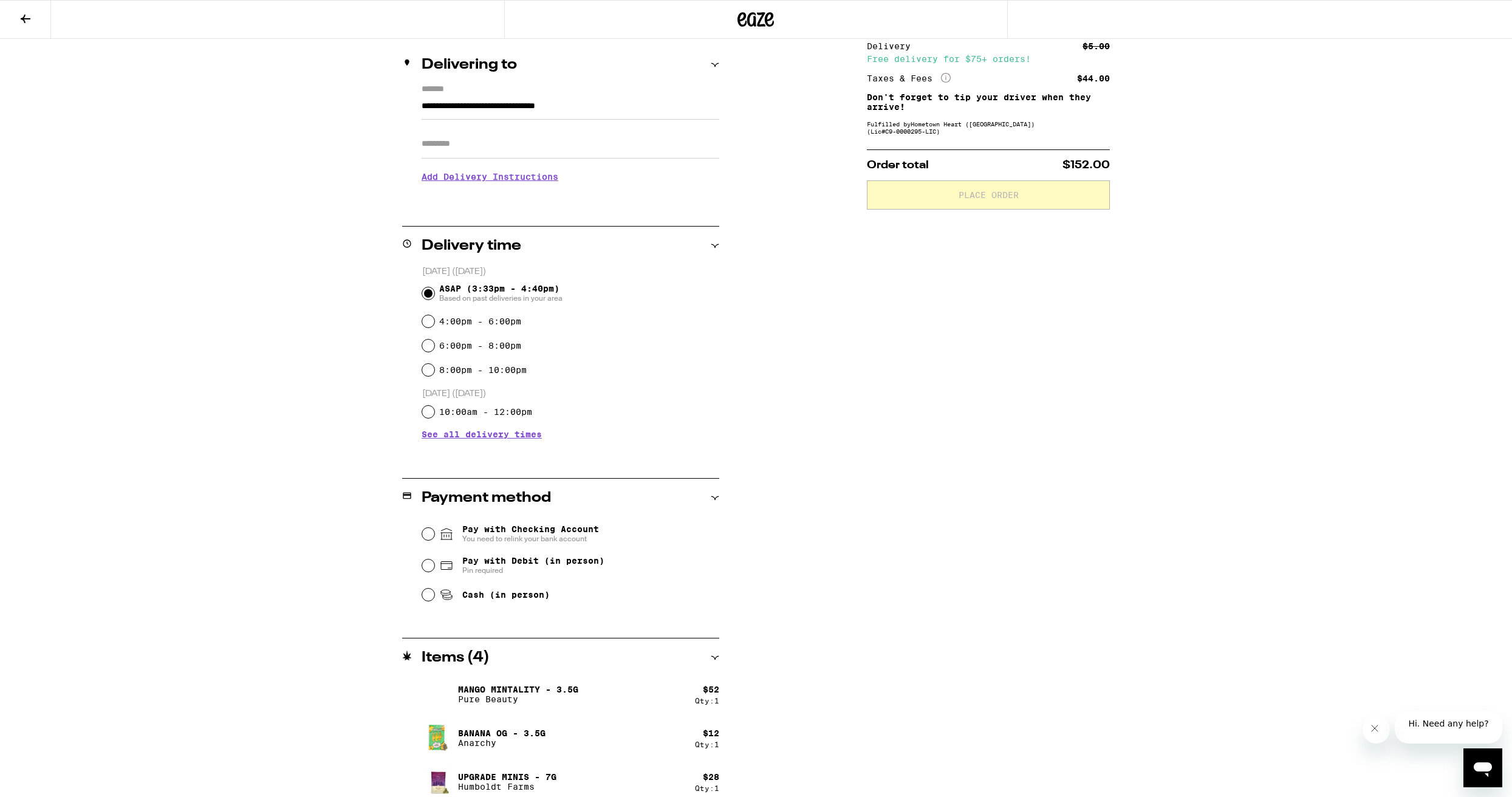
scroll to position [133, 0]
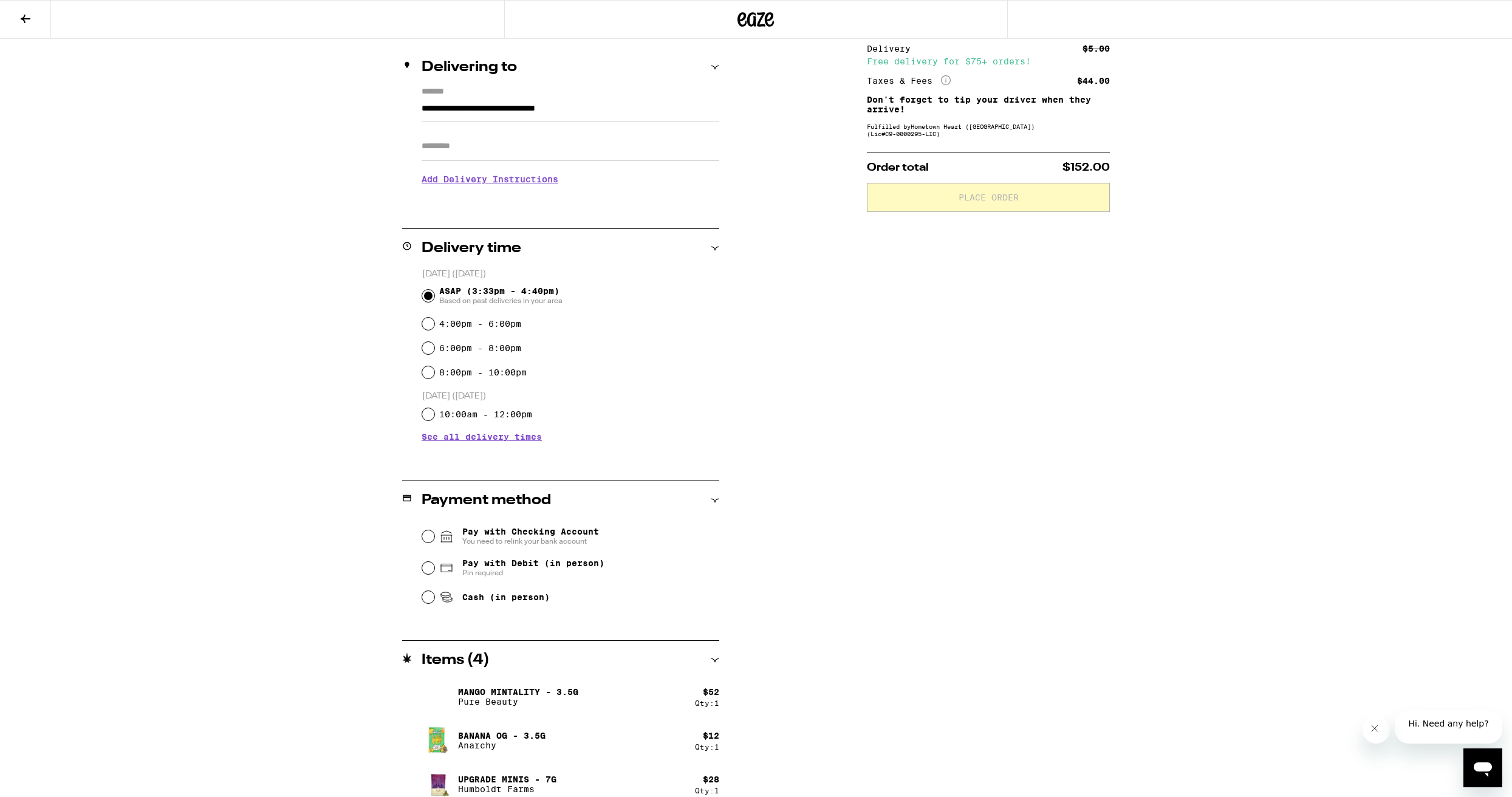
click at [428, 354] on input "6:00pm - 8:00pm" at bounding box center [428, 348] width 12 height 12
radio input "true"
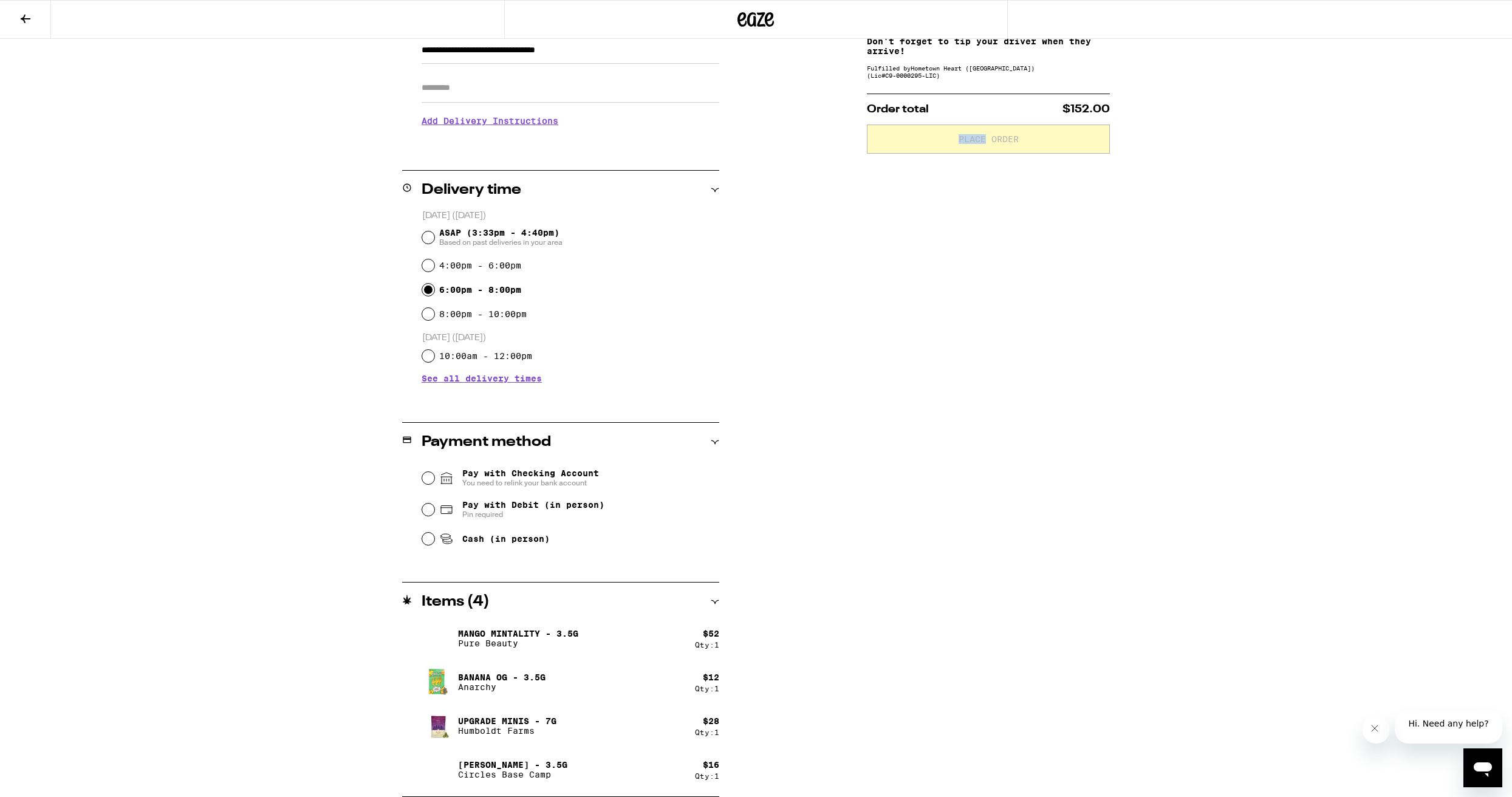
scroll to position [191, 0]
click at [428, 516] on input "Pay with Debit (in person) Pin required" at bounding box center [428, 509] width 12 height 12
radio input "true"
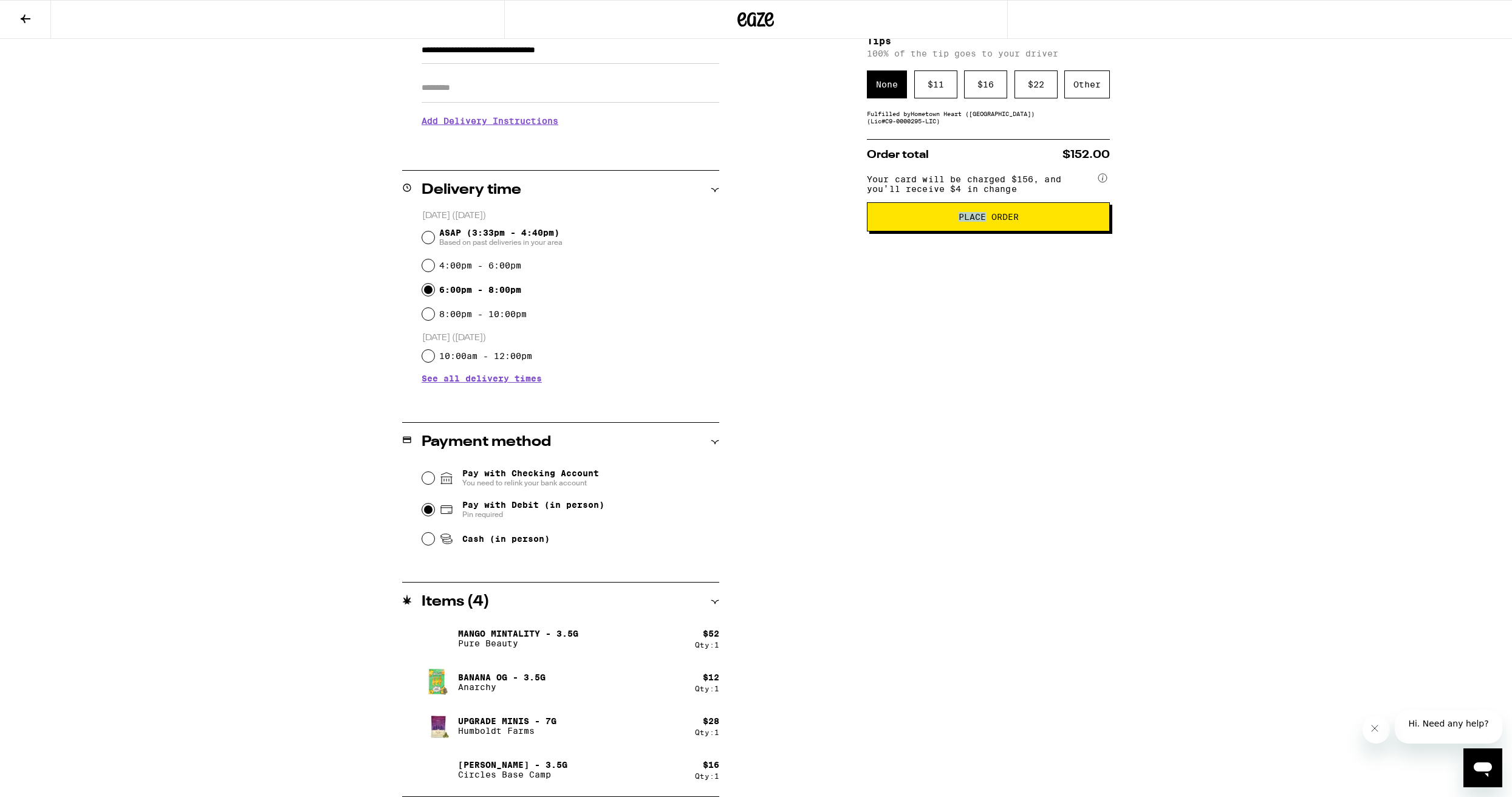
scroll to position [191, 1]
click at [968, 231] on button "Place Order" at bounding box center [988, 217] width 243 height 29
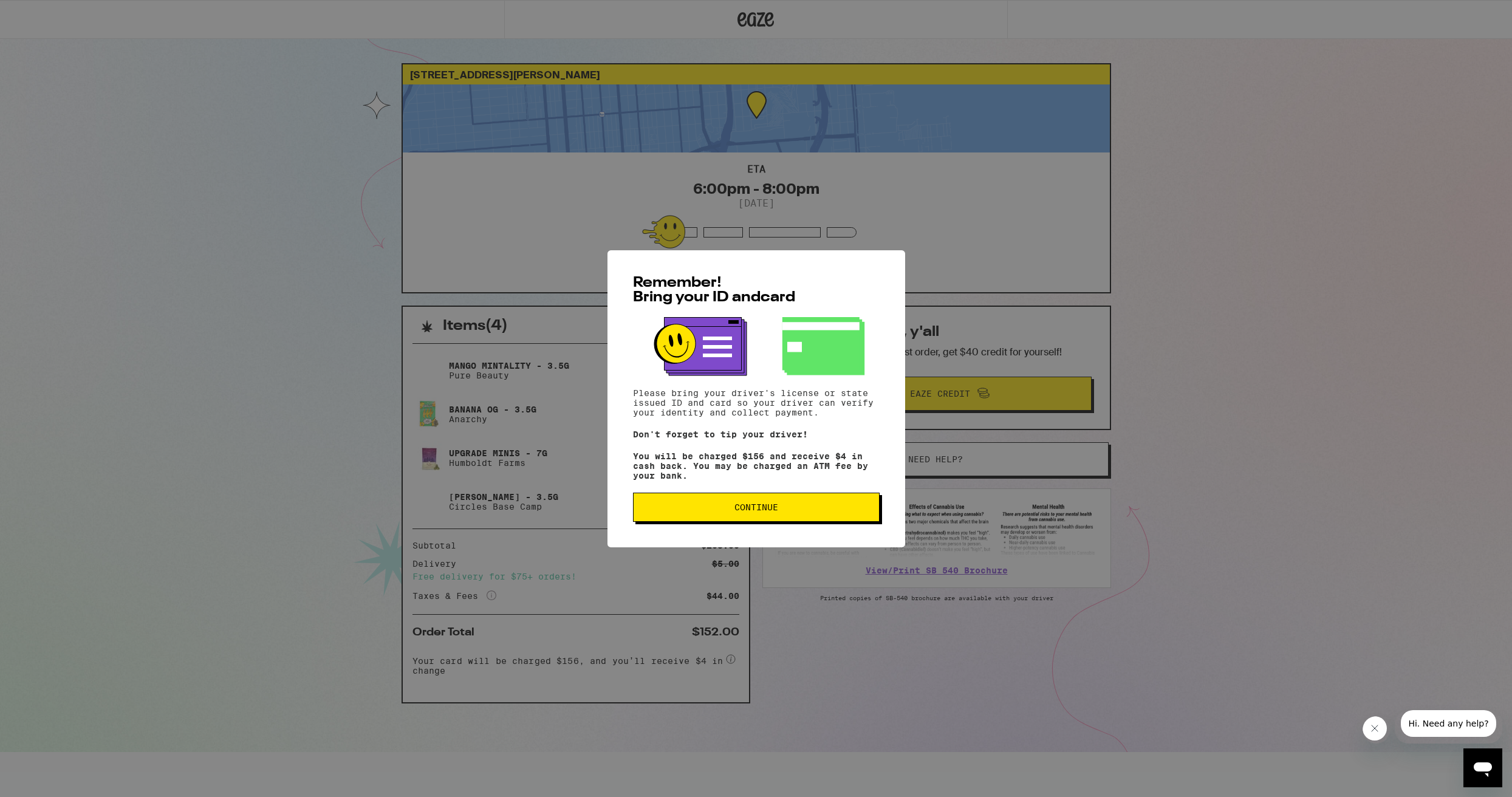
click at [736, 511] on span "Continue" at bounding box center [756, 507] width 44 height 9
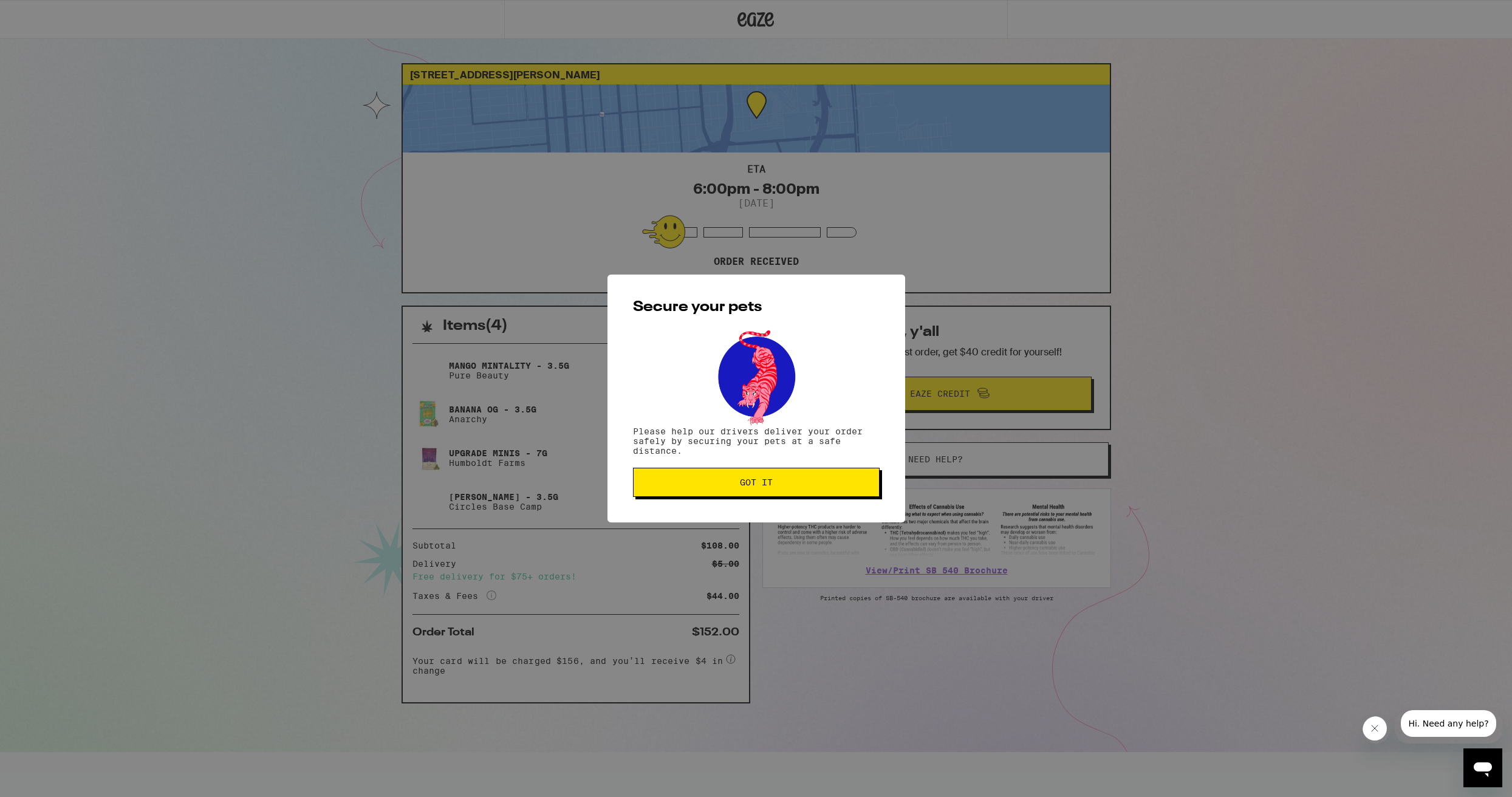
click at [740, 487] on span "Got it" at bounding box center [756, 483] width 33 height 9
